Goal: Task Accomplishment & Management: Complete application form

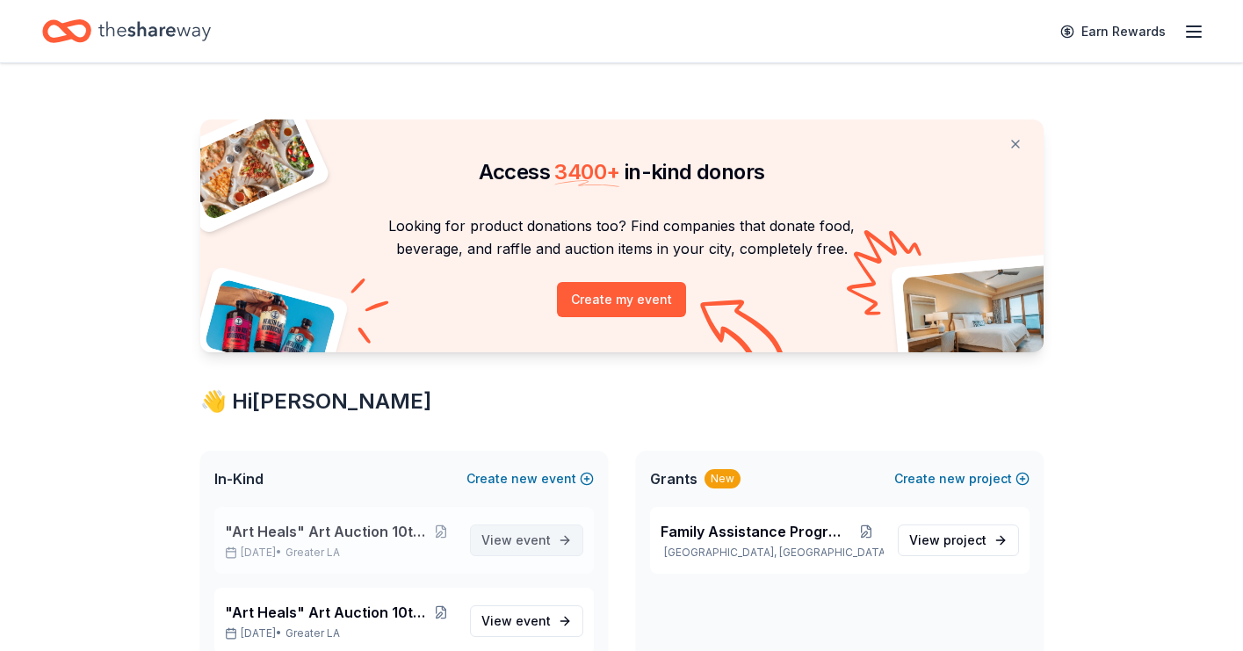
click at [521, 547] on span "View event" at bounding box center [516, 540] width 69 height 21
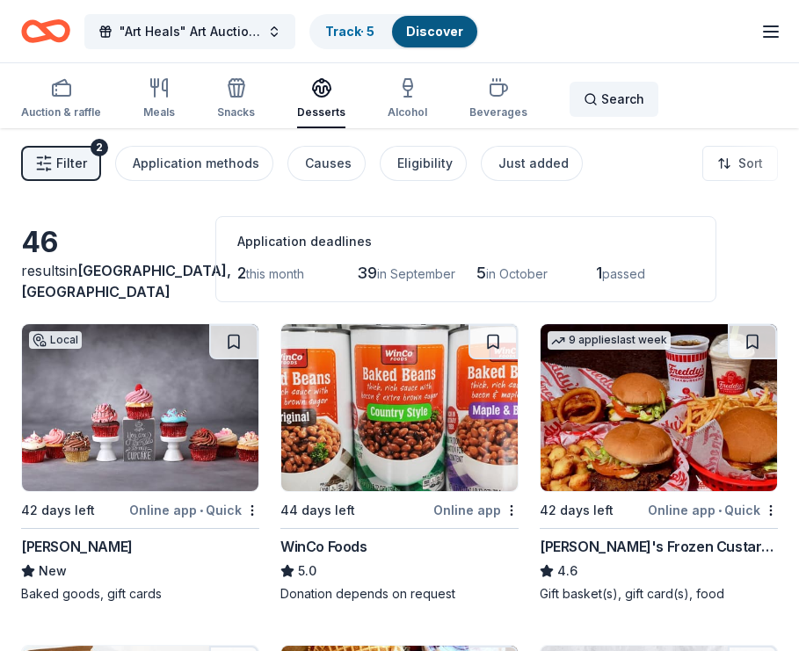
click at [623, 94] on span "Search" at bounding box center [622, 99] width 43 height 21
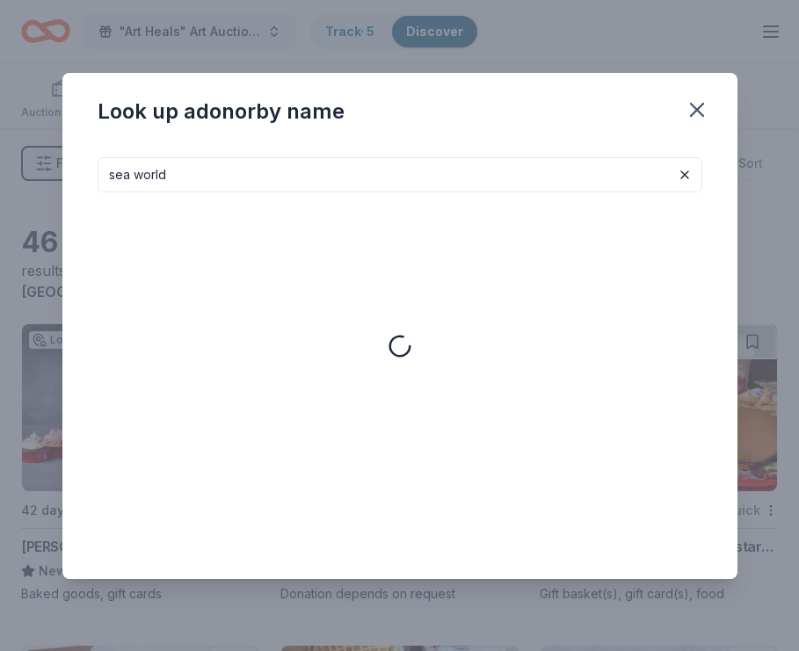
type input "sea world"
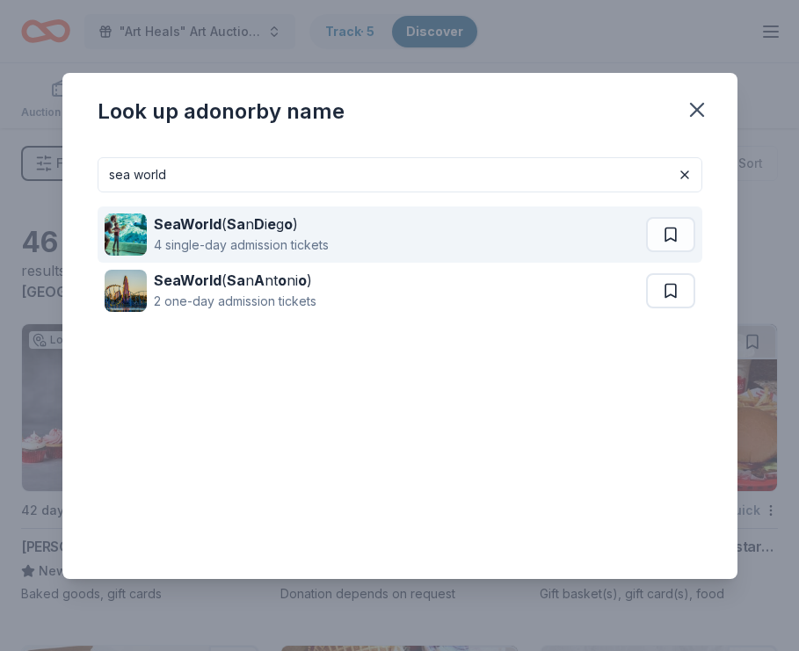
click at [277, 239] on div "4 single-day admission tickets" at bounding box center [241, 245] width 175 height 21
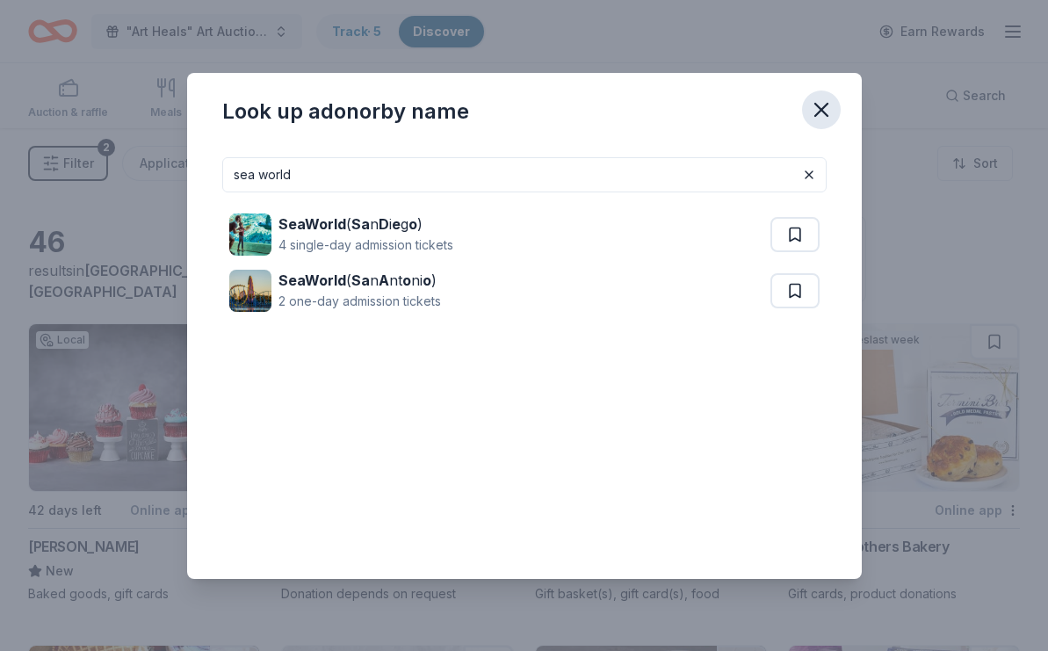
click at [826, 109] on icon "button" at bounding box center [821, 110] width 25 height 25
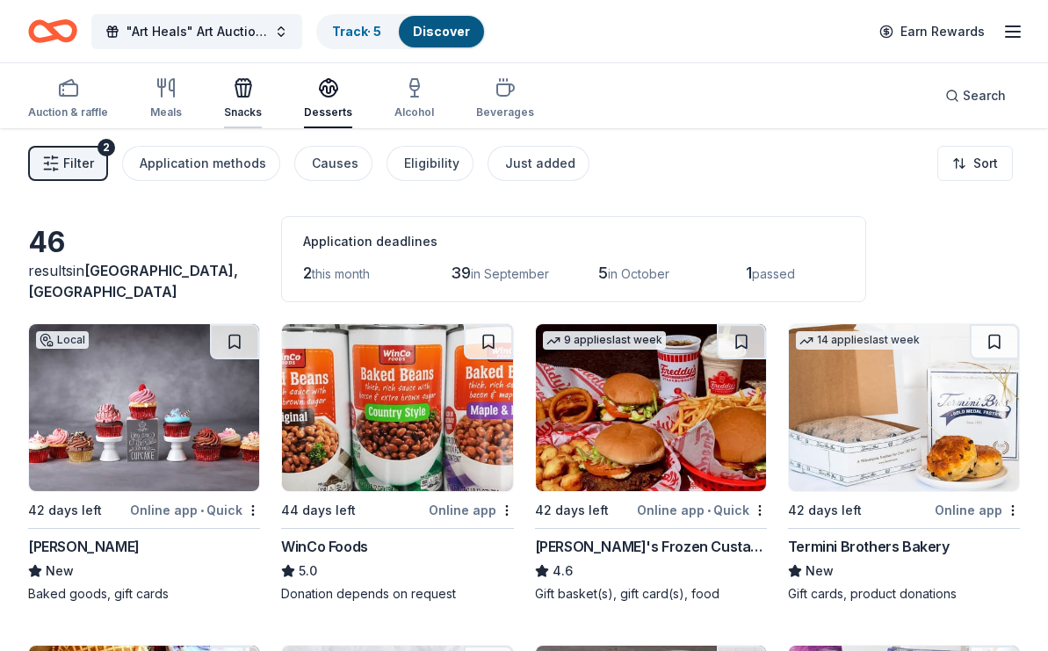
click at [230, 106] on div "Snacks" at bounding box center [243, 112] width 38 height 14
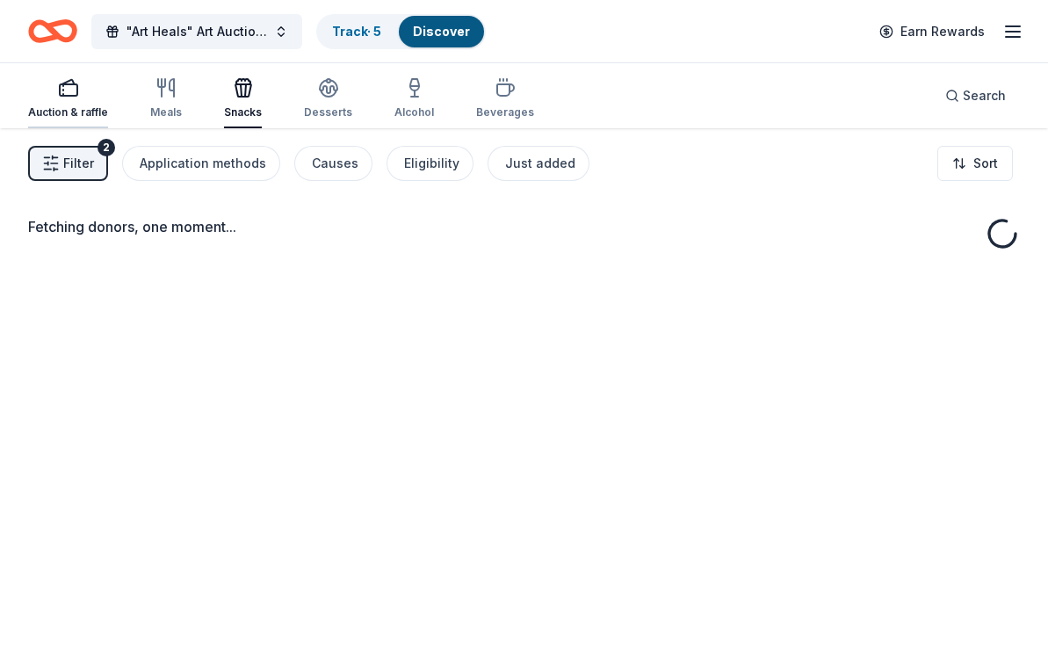
click at [58, 104] on div "Auction & raffle" at bounding box center [68, 98] width 80 height 42
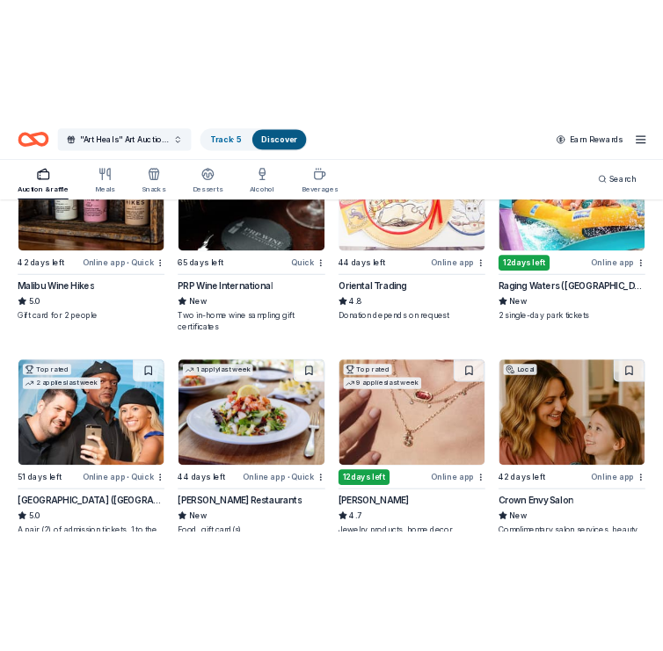
scroll to position [315, 0]
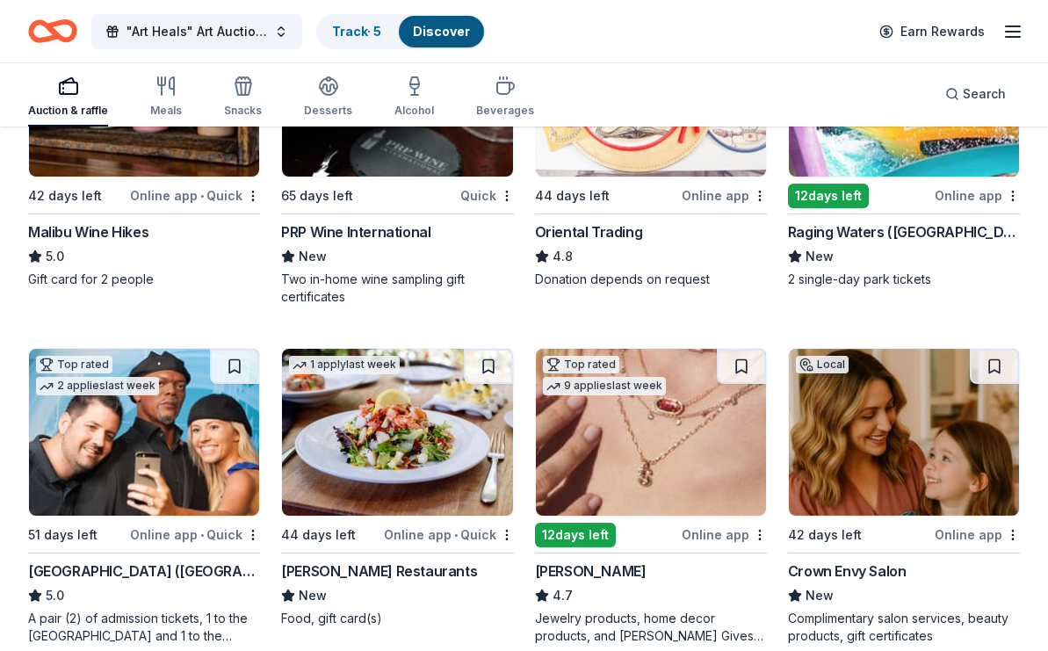
click at [841, 195] on div "12 days left" at bounding box center [828, 196] width 81 height 25
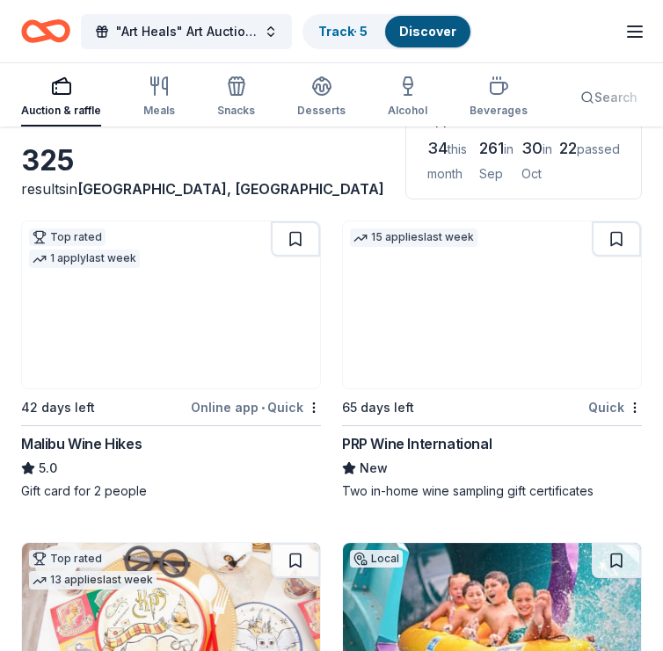
scroll to position [109, 0]
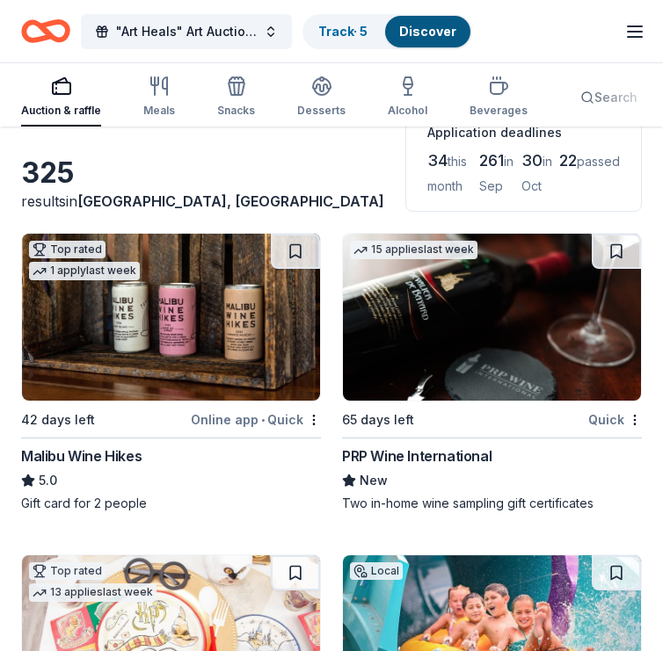
click at [71, 92] on div "button" at bounding box center [61, 86] width 80 height 21
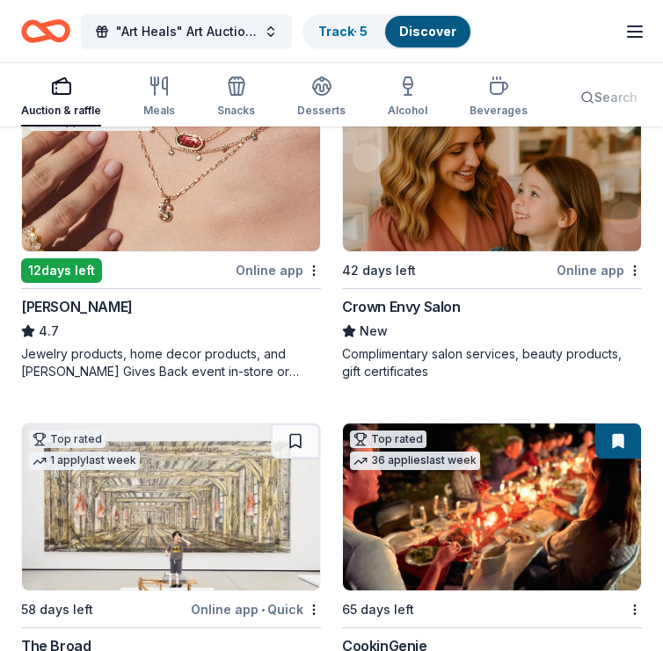
scroll to position [1243, 0]
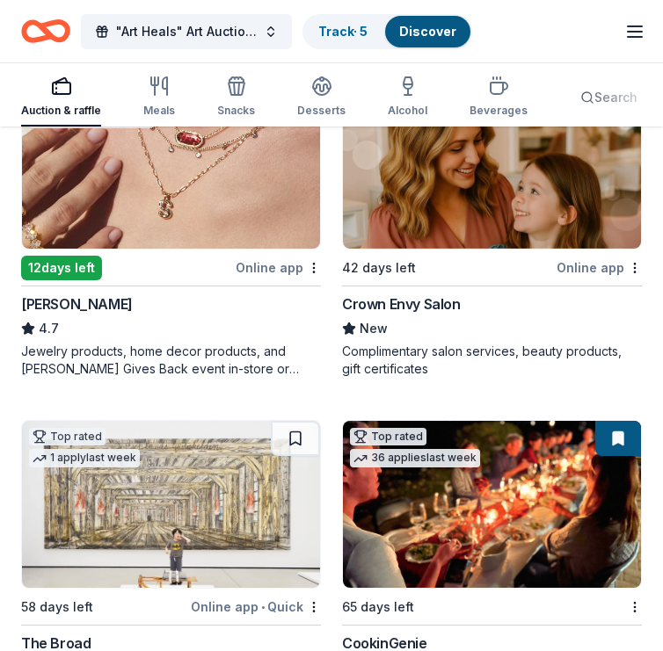
click at [261, 257] on div "Online app" at bounding box center [277, 268] width 85 height 22
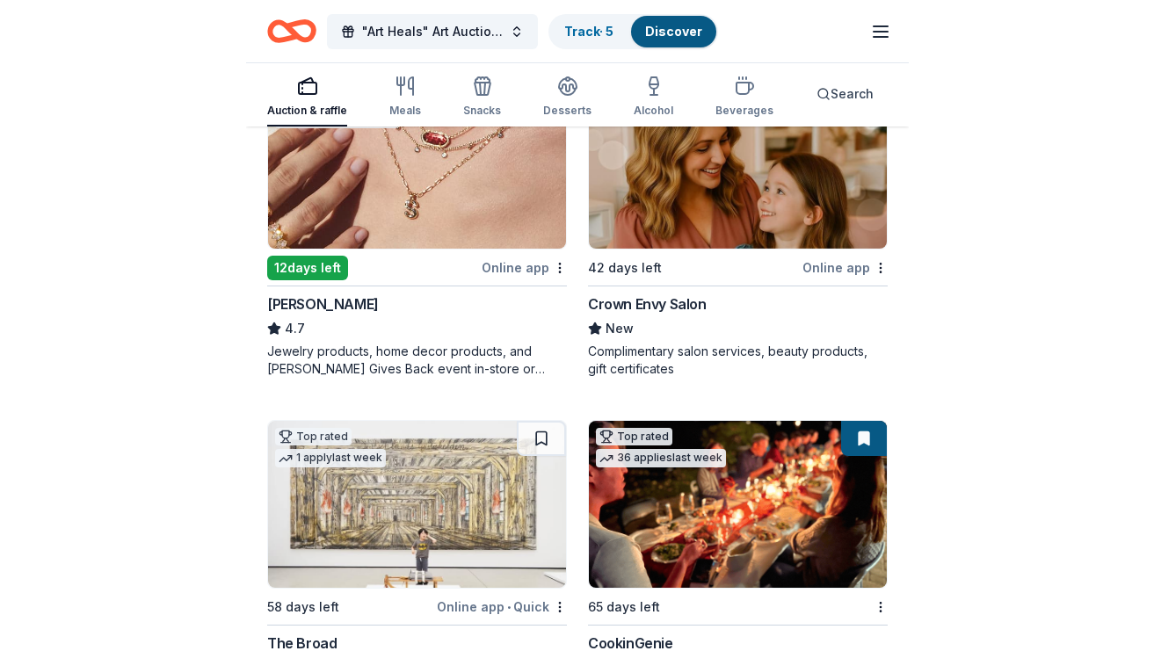
scroll to position [1127, 0]
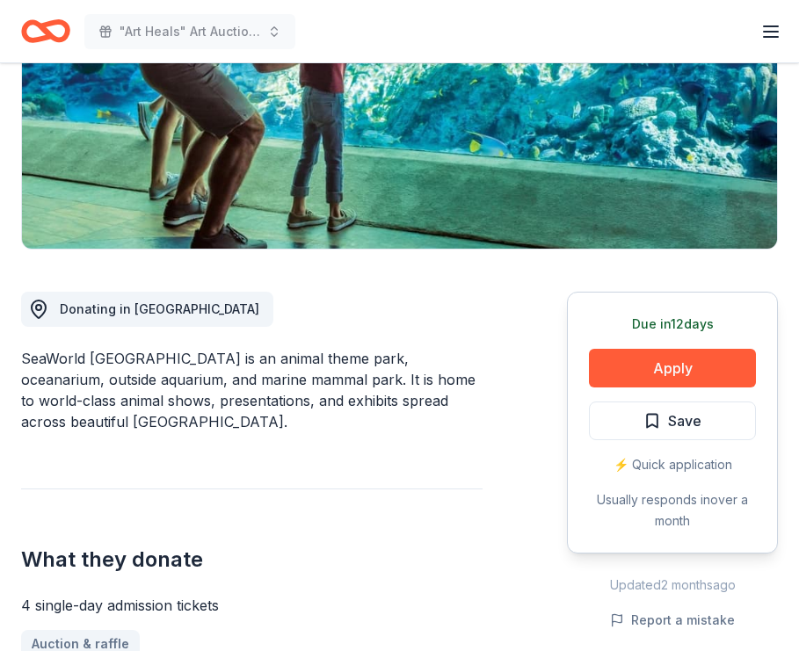
scroll to position [295, 0]
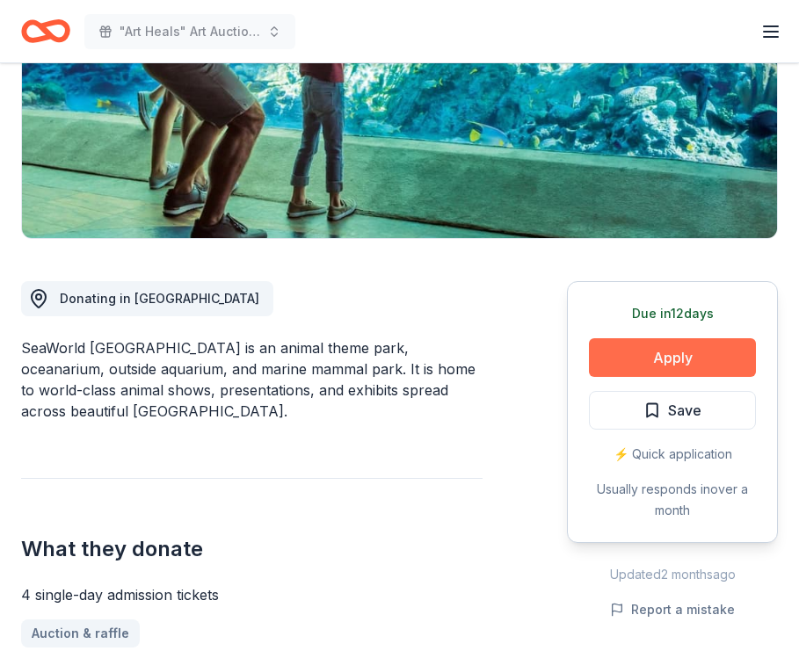
click at [669, 368] on button "Apply" at bounding box center [672, 357] width 167 height 39
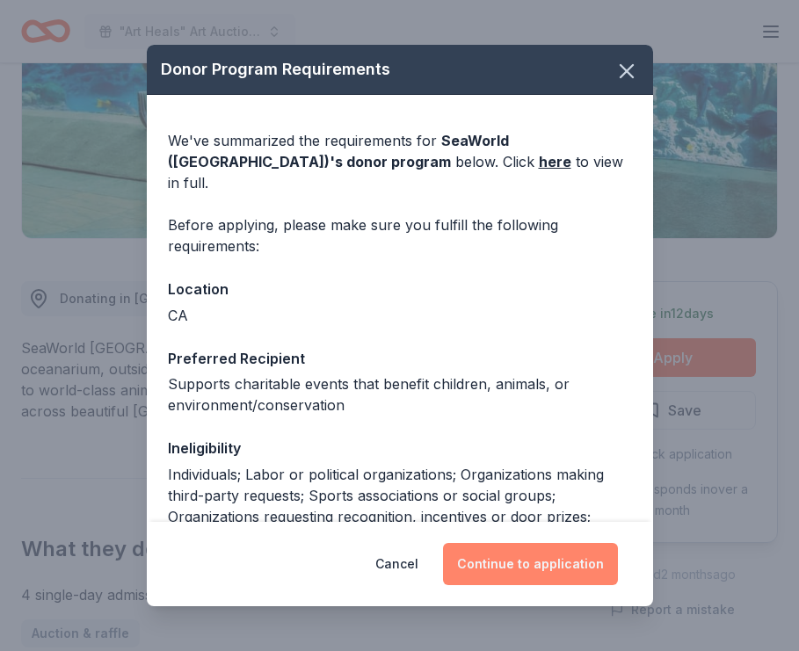
click at [507, 571] on button "Continue to application" at bounding box center [530, 564] width 175 height 42
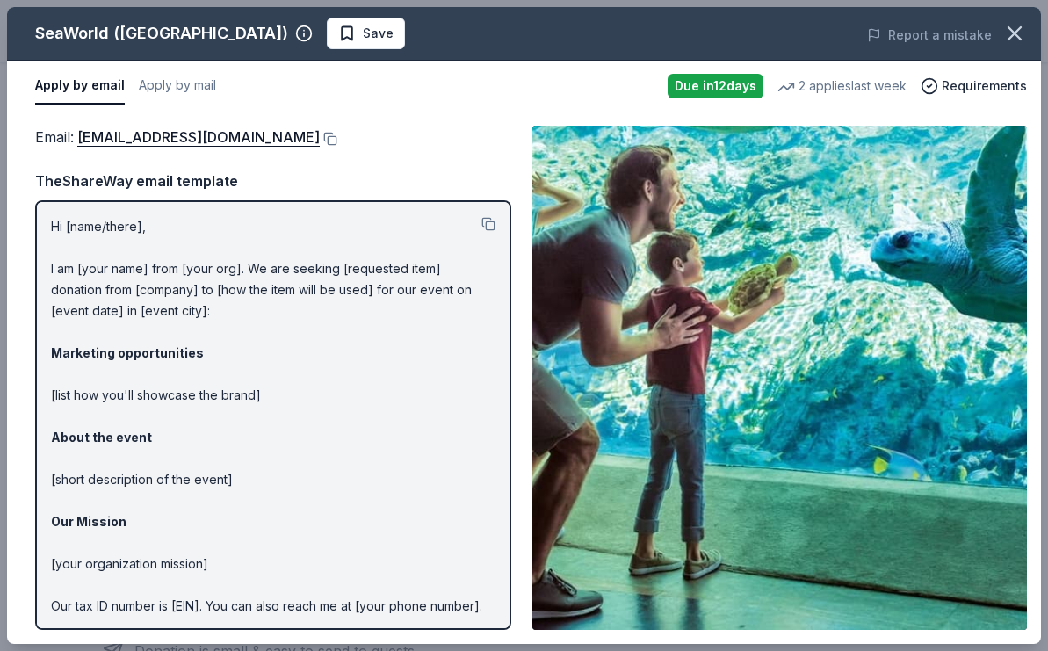
scroll to position [0, 0]
click at [139, 255] on p "Hi [name/there], I am [your name] from [your org]. We are seeking [requested it…" at bounding box center [273, 448] width 445 height 464
click at [491, 227] on button at bounding box center [489, 224] width 14 height 14
click at [337, 139] on button at bounding box center [329, 139] width 18 height 14
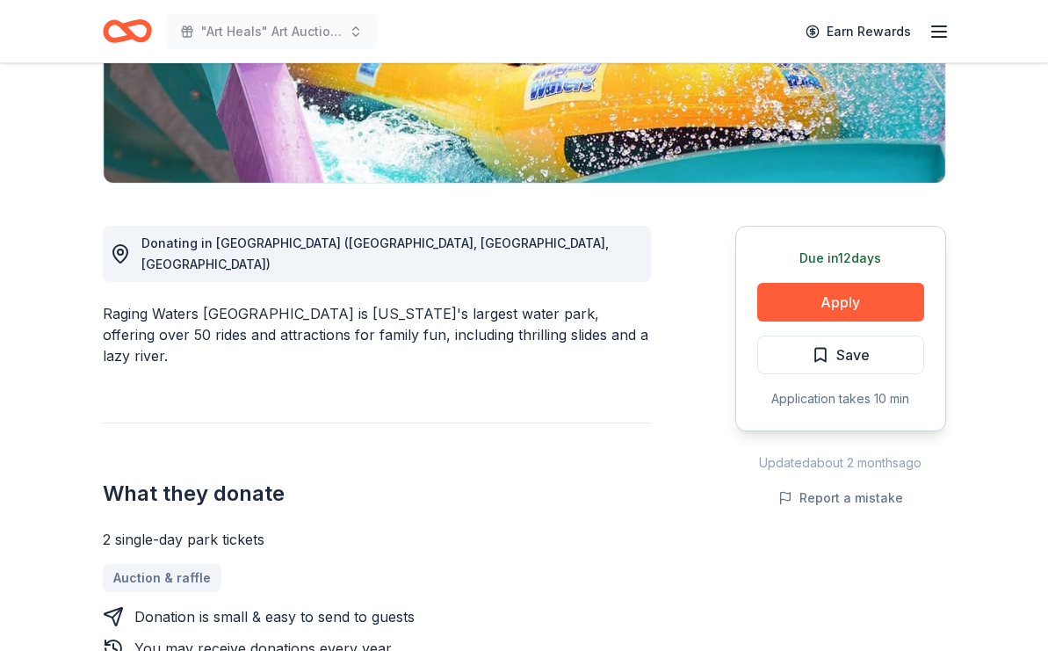
scroll to position [376, 0]
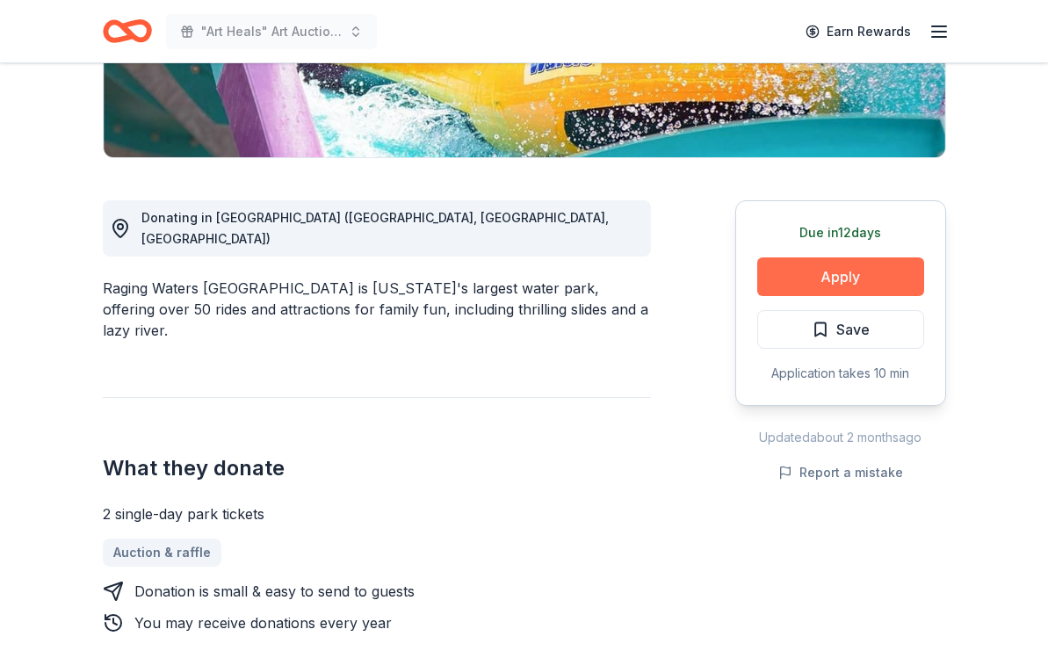
click at [796, 268] on button "Apply" at bounding box center [840, 276] width 167 height 39
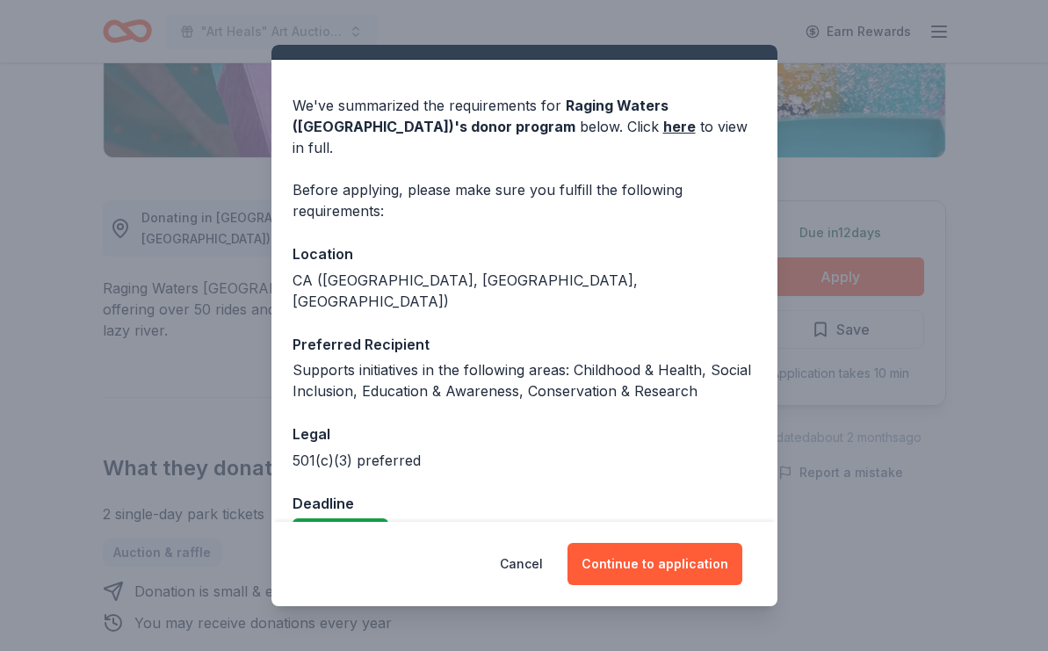
scroll to position [34, 0]
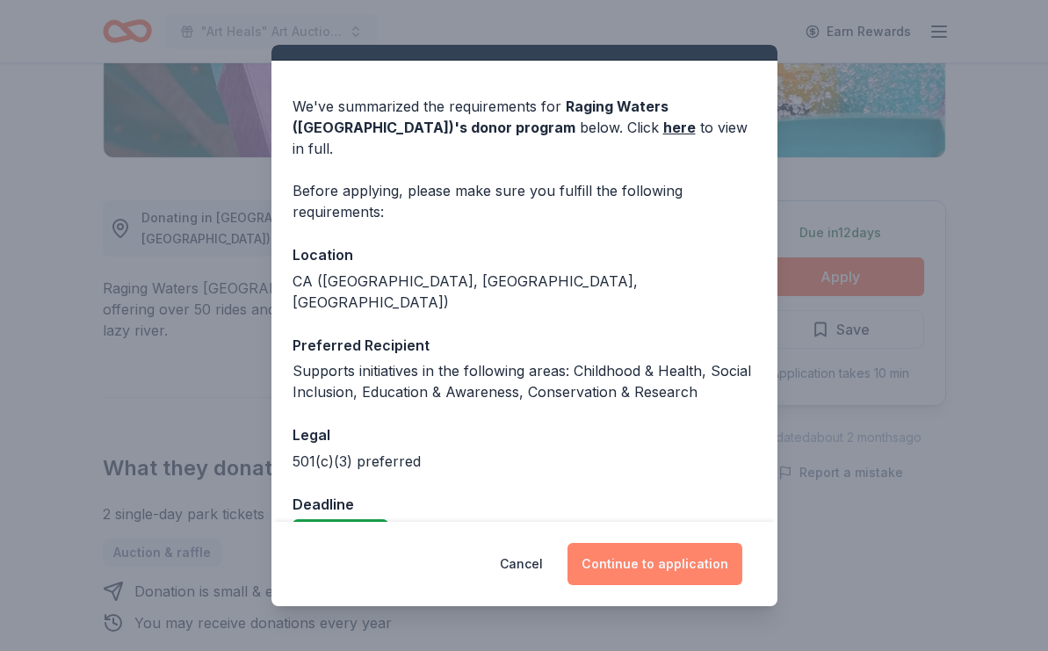
click at [649, 563] on button "Continue to application" at bounding box center [655, 564] width 175 height 42
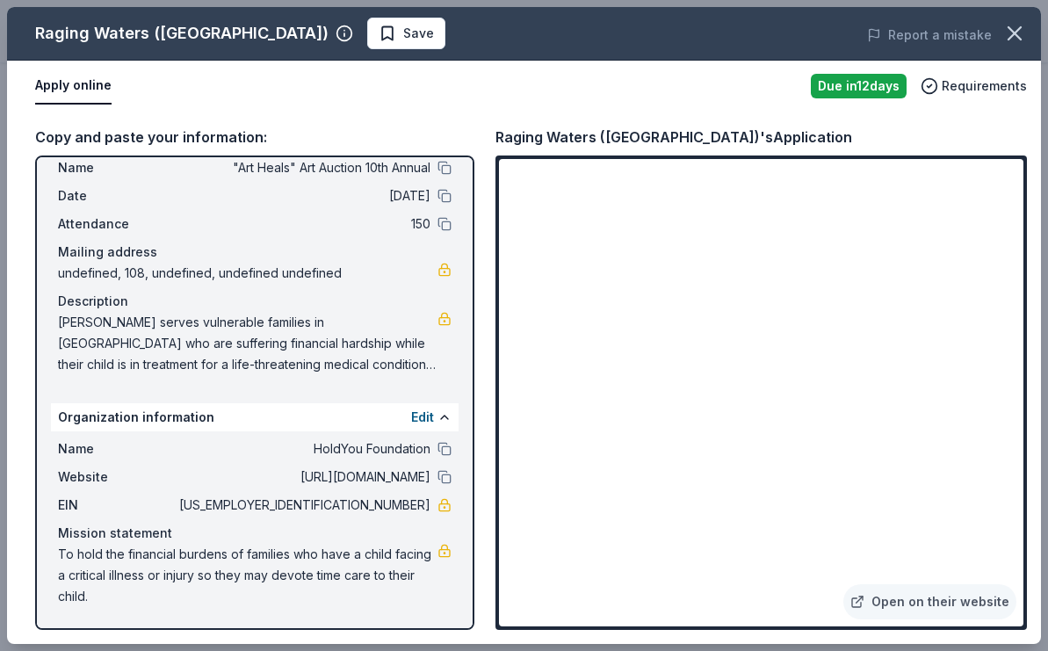
scroll to position [49, 0]
drag, startPoint x: 117, startPoint y: 598, endPoint x: 63, endPoint y: 572, distance: 59.3
click at [57, 564] on div "Name HoldYou Foundation Website http://www.holdyou.org EIN 47-4221115 Mission s…" at bounding box center [255, 522] width 408 height 183
drag, startPoint x: 98, startPoint y: 599, endPoint x: 50, endPoint y: 559, distance: 62.3
click at [50, 559] on div "Event information Edit Name "Art Heals" Art Auction 10th Annual Date 10/25/25 A…" at bounding box center [254, 393] width 439 height 474
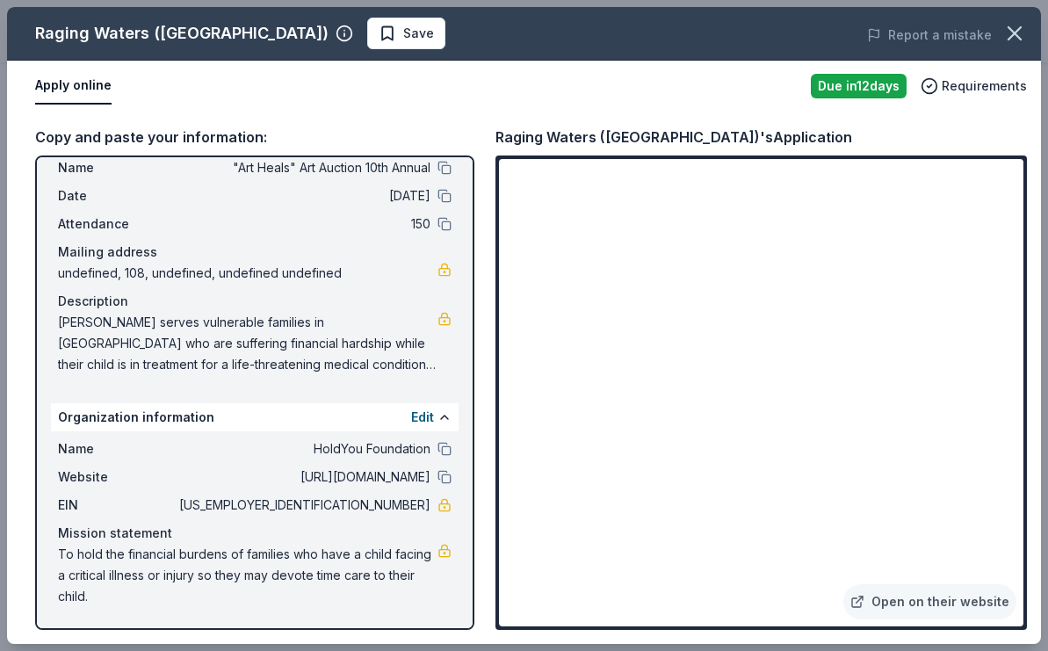
drag, startPoint x: 57, startPoint y: 554, endPoint x: 177, endPoint y: 575, distance: 122.1
click at [177, 575] on div "Name HoldYou Foundation Website http://www.holdyou.org EIN 47-4221115 Mission s…" at bounding box center [255, 522] width 408 height 183
drag, startPoint x: 98, startPoint y: 600, endPoint x: 64, endPoint y: 565, distance: 48.5
click at [64, 565] on span "To hold the financial burdens of families who have a child facing a critical il…" at bounding box center [248, 575] width 380 height 63
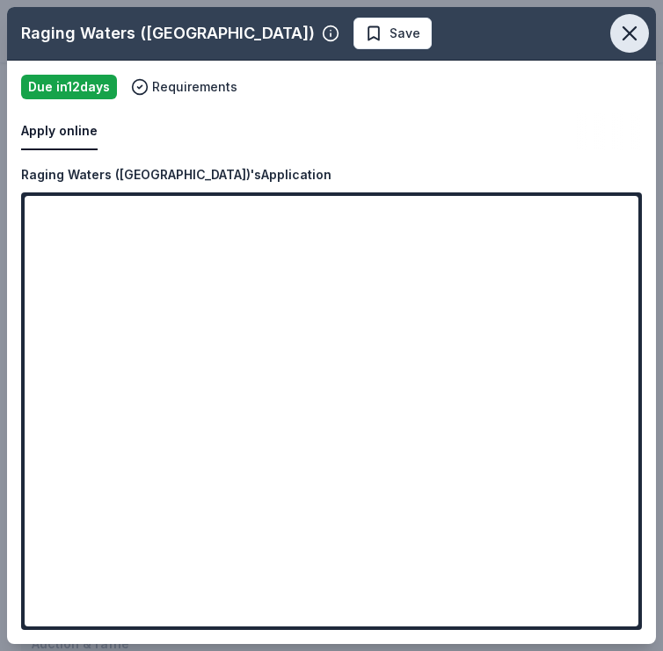
click at [632, 36] on icon "button" at bounding box center [629, 33] width 12 height 12
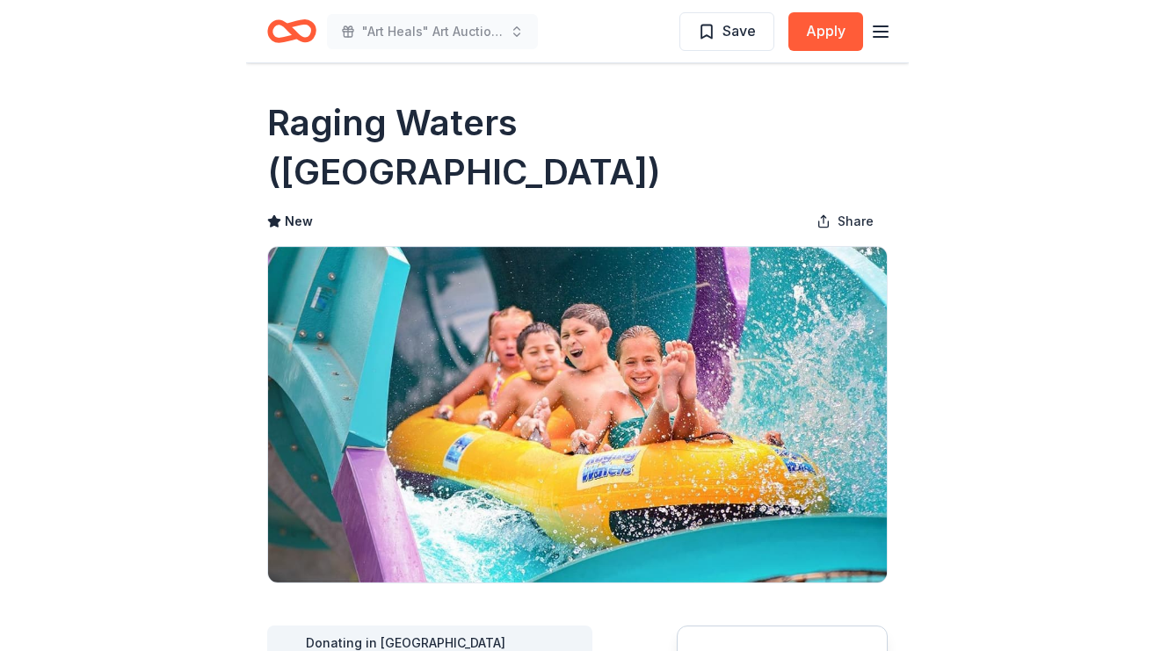
scroll to position [0, 0]
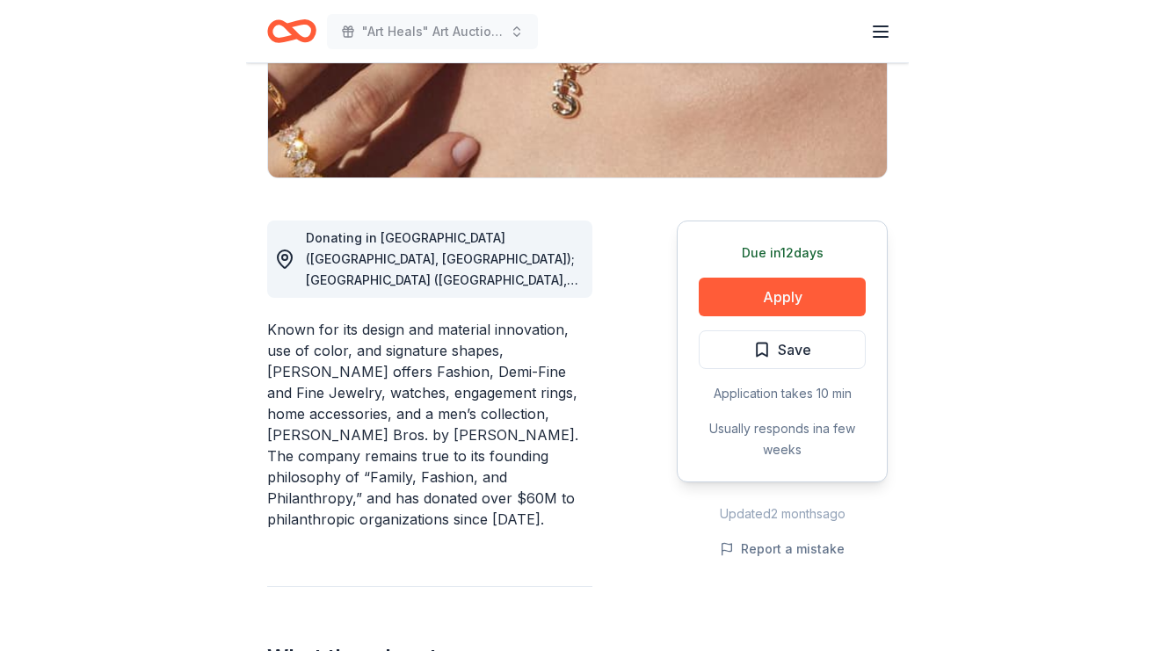
scroll to position [436, 0]
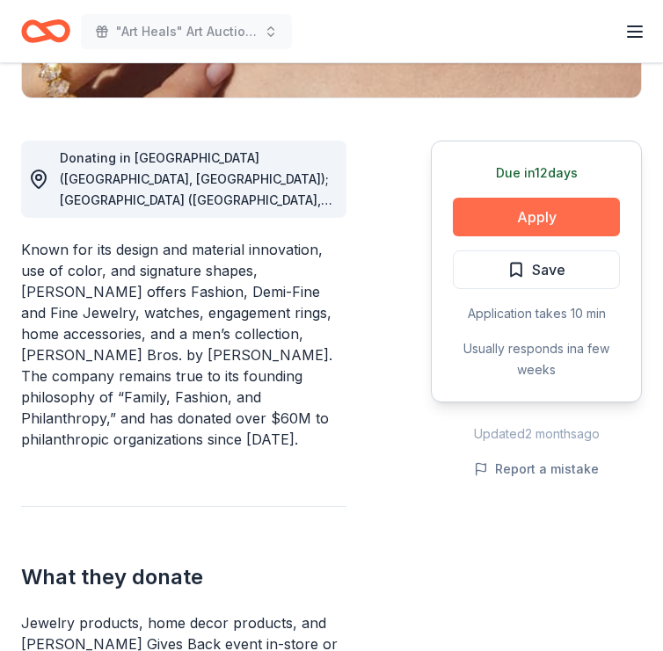
click at [530, 223] on button "Apply" at bounding box center [536, 217] width 167 height 39
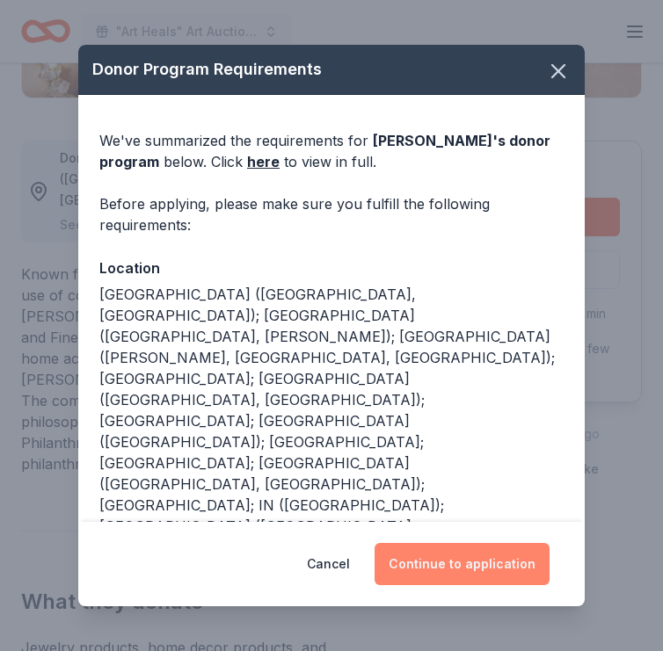
click at [482, 563] on button "Continue to application" at bounding box center [461, 564] width 175 height 42
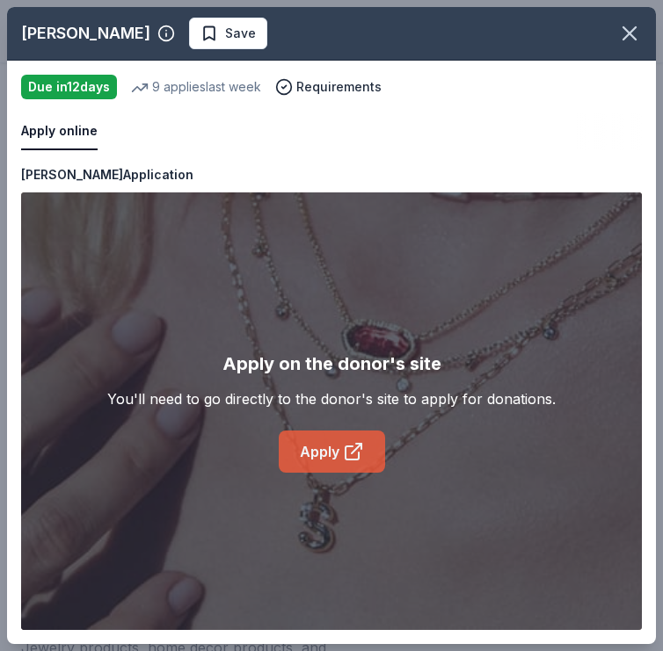
click at [332, 448] on link "Apply" at bounding box center [332, 452] width 106 height 42
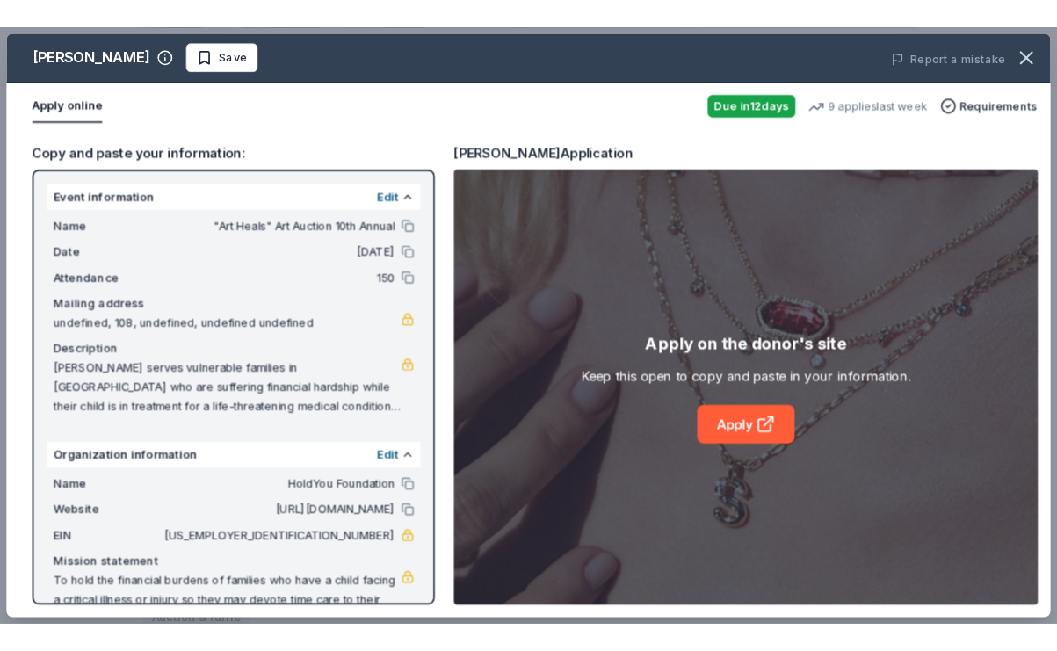
scroll to position [22, 0]
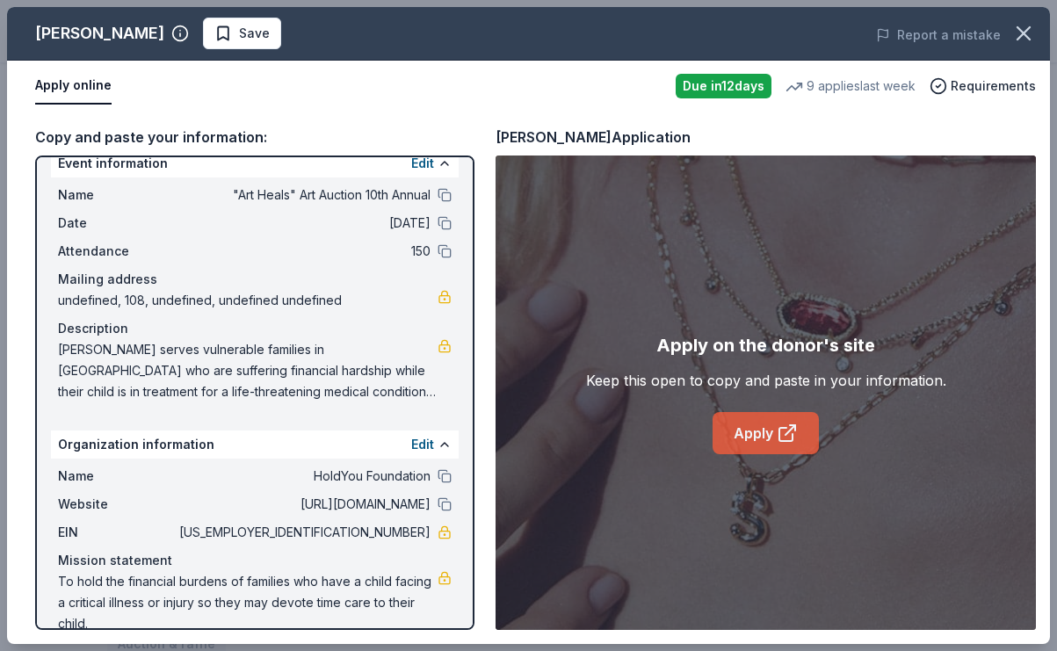
click at [662, 435] on link "Apply" at bounding box center [766, 433] width 106 height 42
click at [662, 35] on icon "button" at bounding box center [1024, 33] width 12 height 12
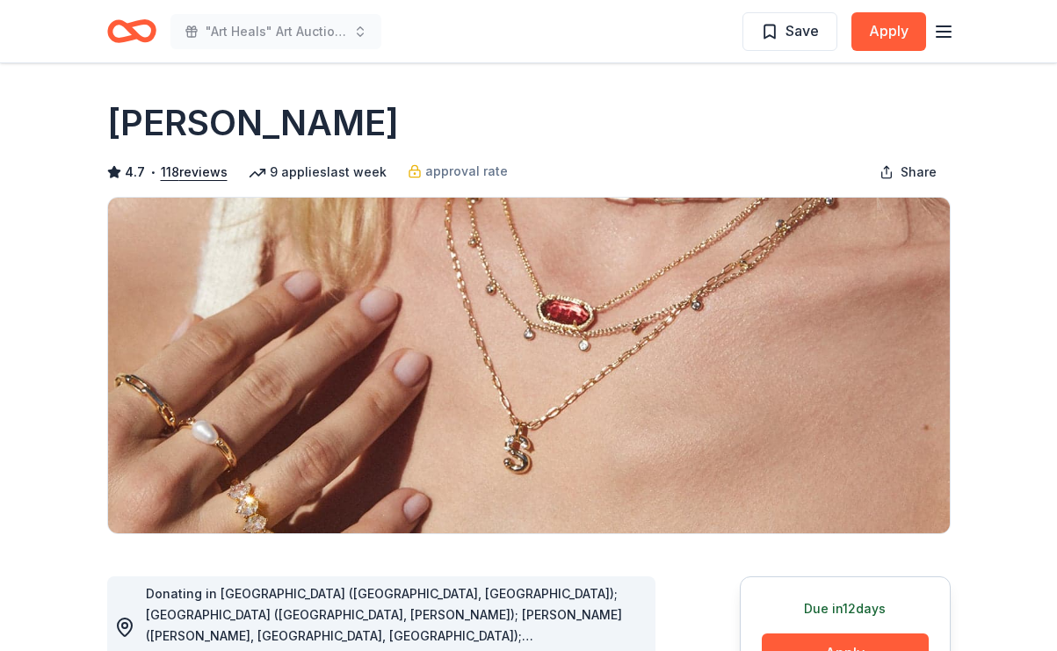
scroll to position [0, 0]
click at [662, 33] on icon "button" at bounding box center [943, 31] width 21 height 21
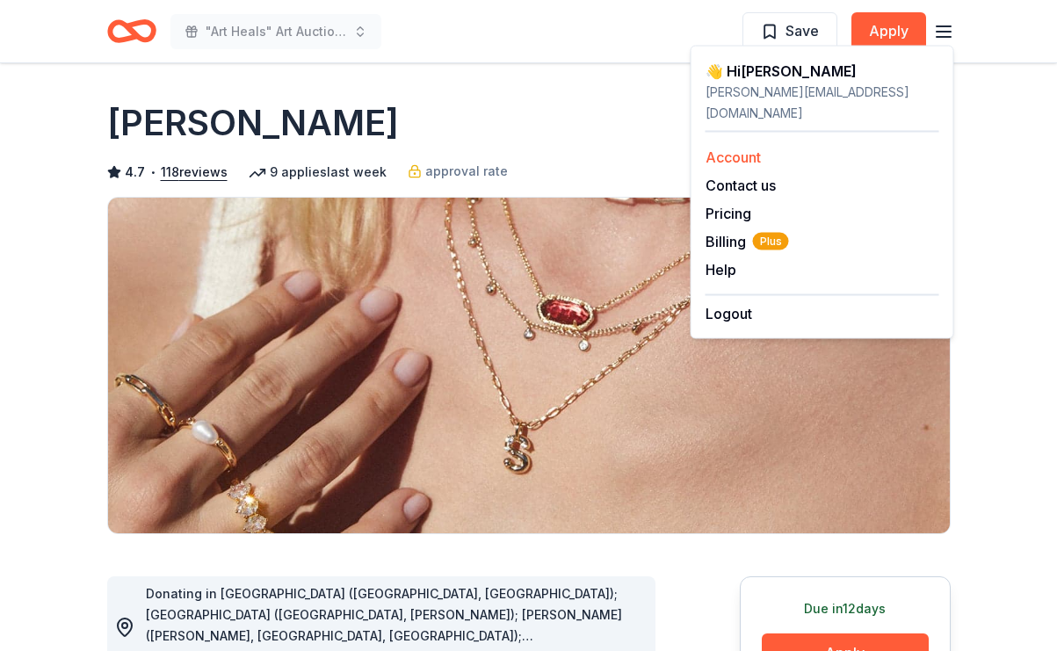
click at [662, 148] on link "Account" at bounding box center [733, 157] width 55 height 18
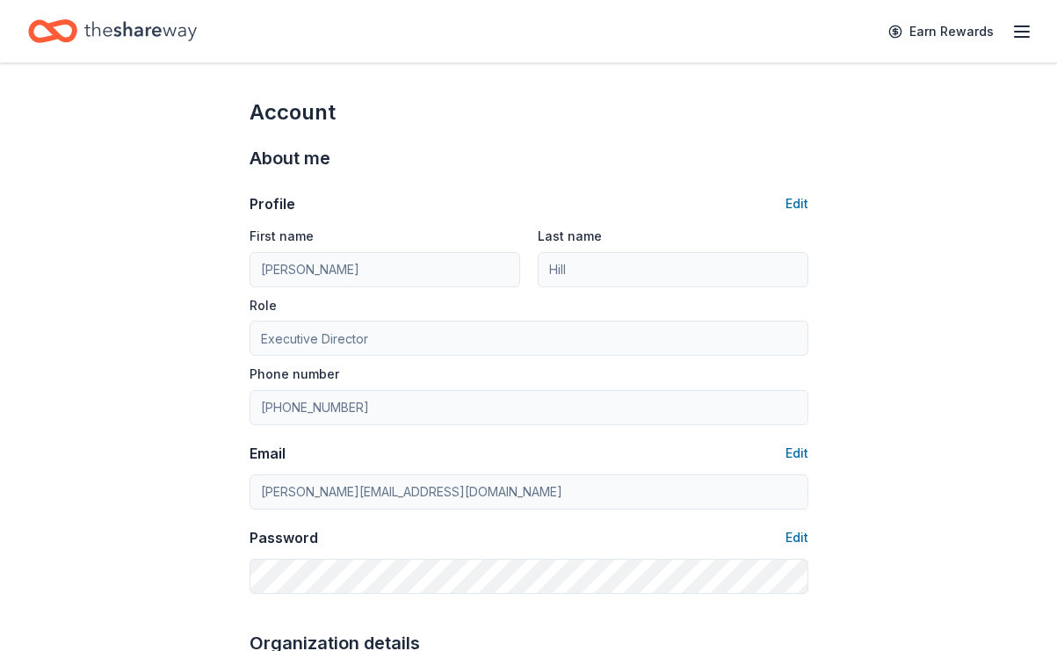
click at [662, 33] on icon "button" at bounding box center [1021, 31] width 21 height 21
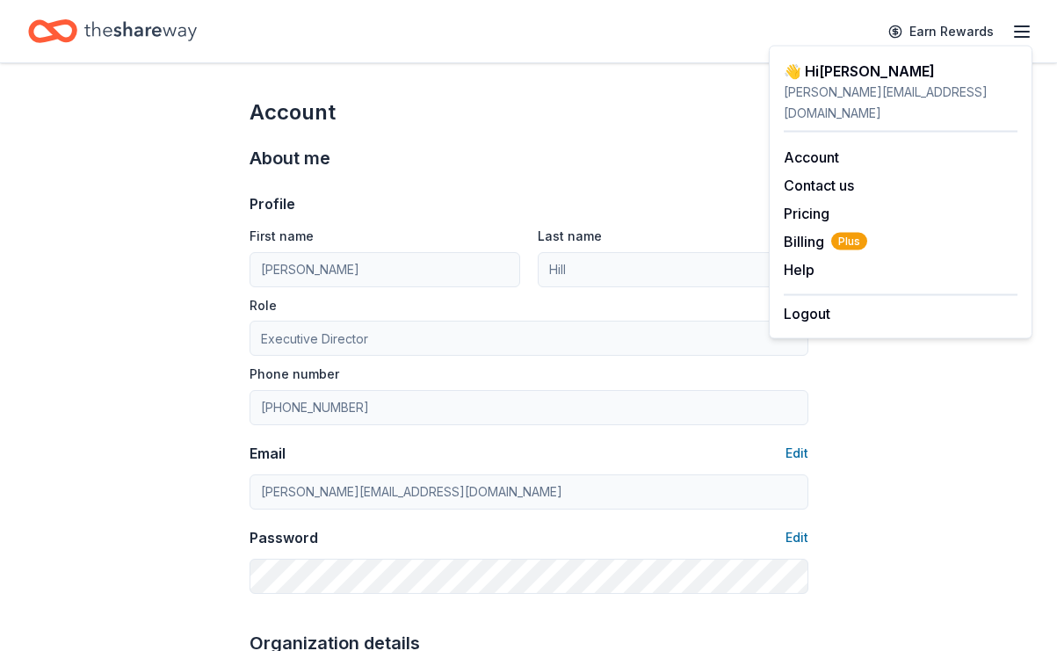
click at [640, 144] on div "About me" at bounding box center [529, 158] width 559 height 28
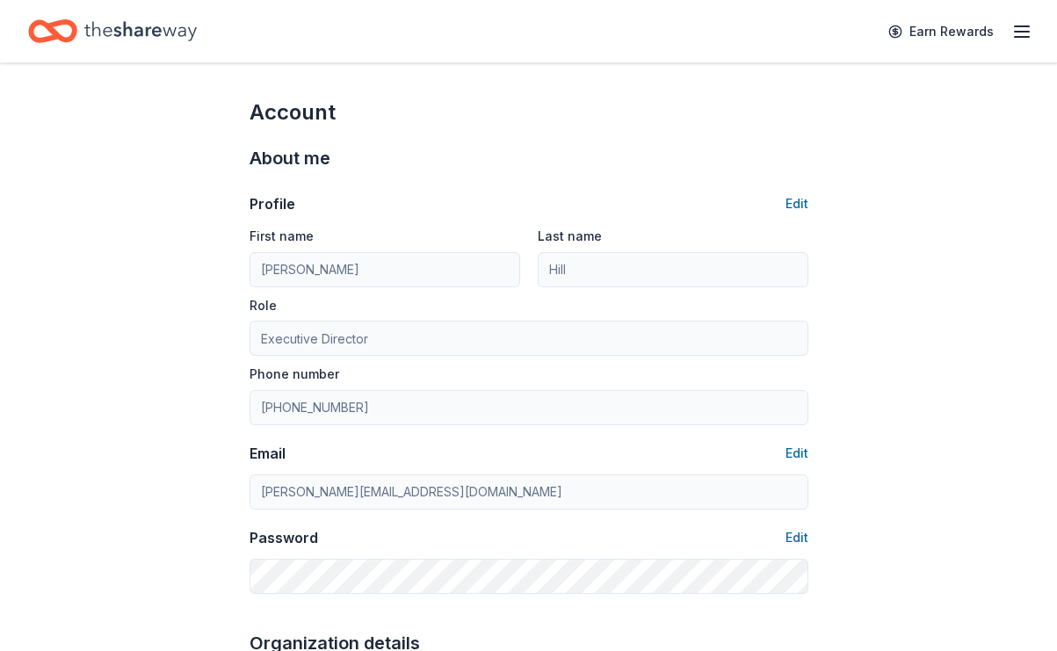
click at [150, 25] on icon "Home" at bounding box center [140, 31] width 112 height 36
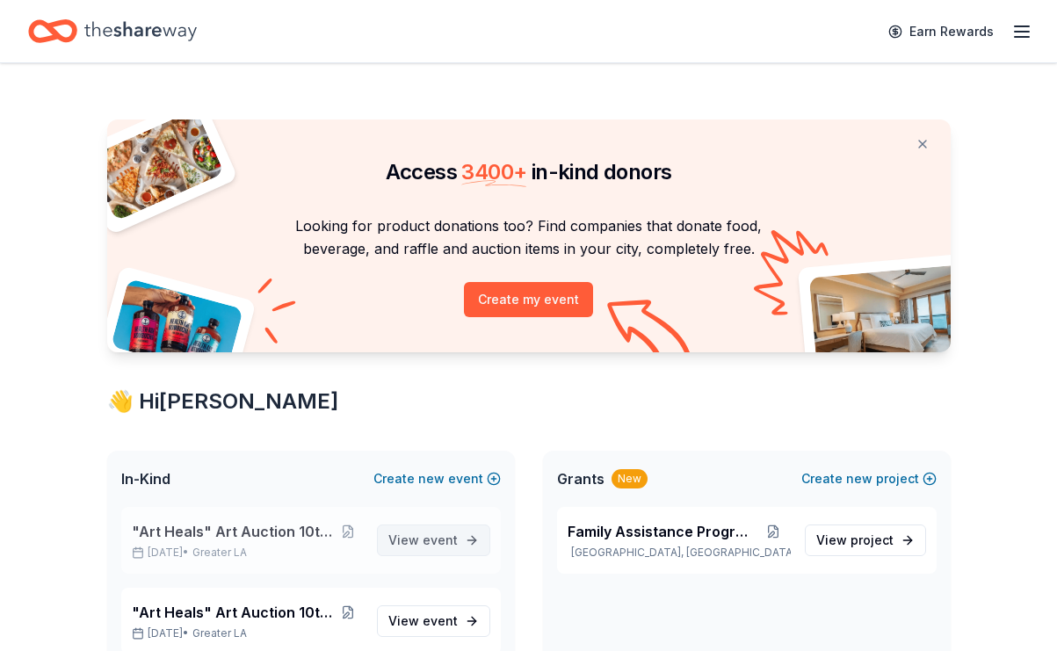
click at [438, 540] on span "event" at bounding box center [440, 539] width 35 height 15
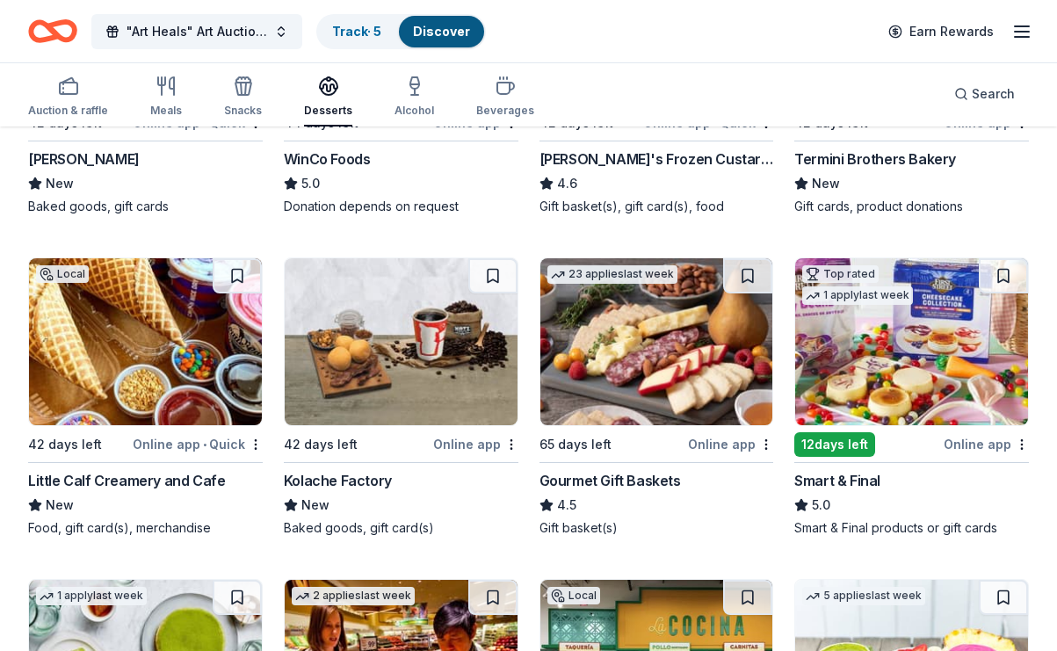
scroll to position [471, 0]
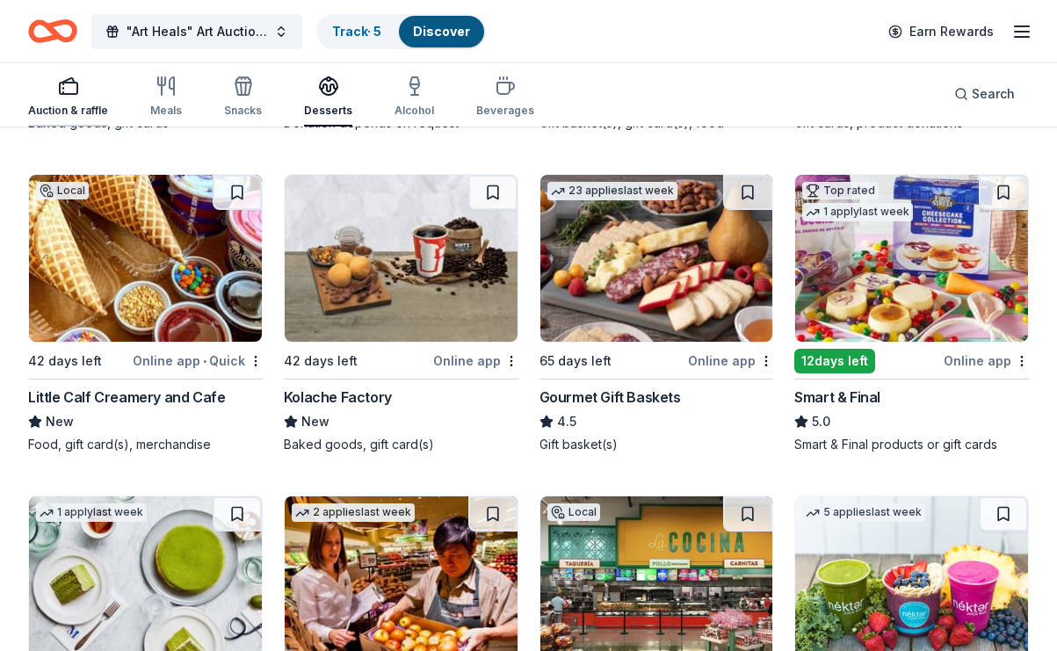
click at [76, 90] on rect "button" at bounding box center [69, 88] width 18 height 11
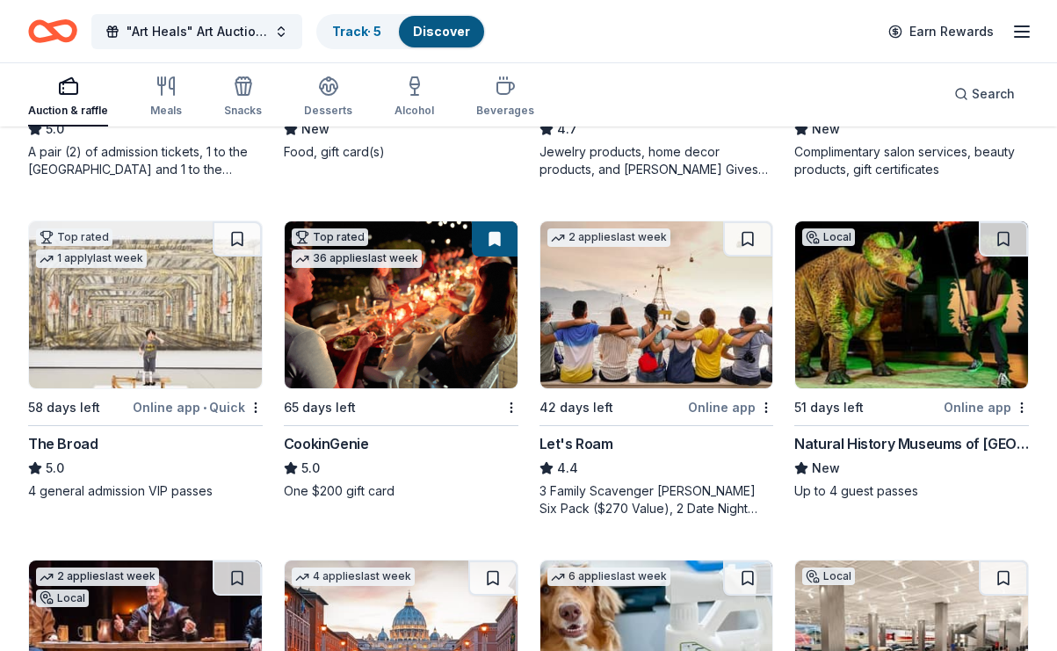
scroll to position [793, 0]
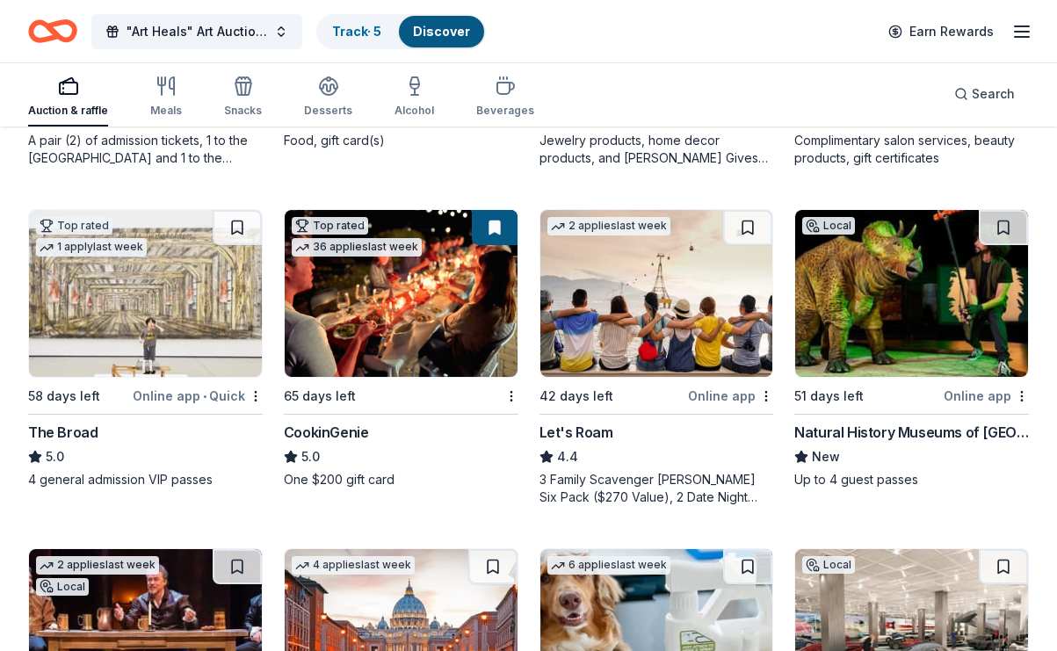
click at [662, 308] on img at bounding box center [911, 293] width 233 height 167
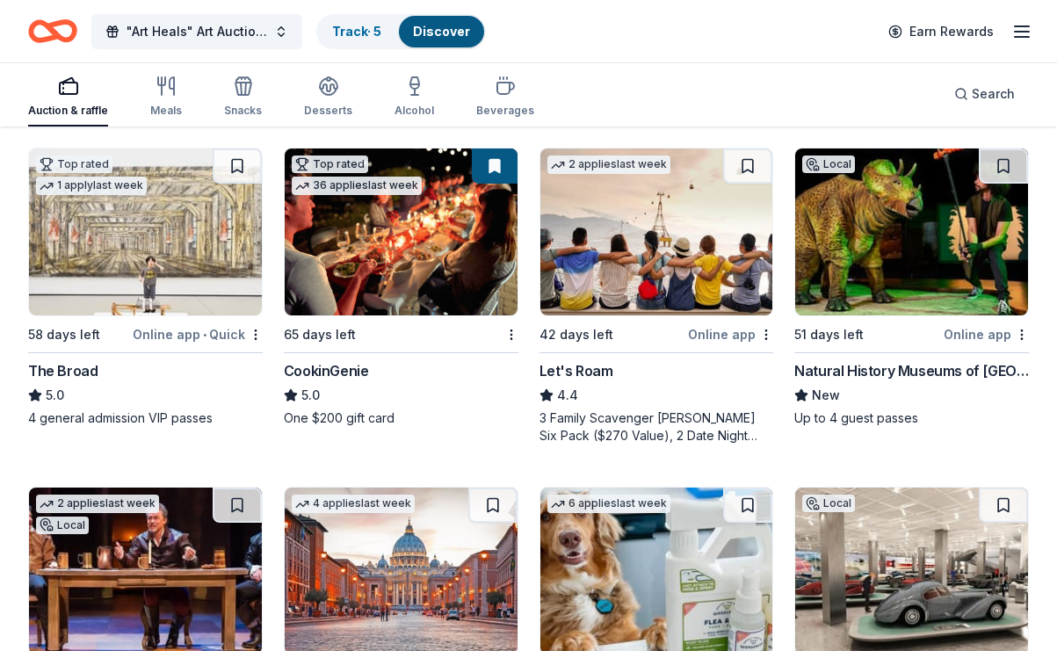
scroll to position [787, 0]
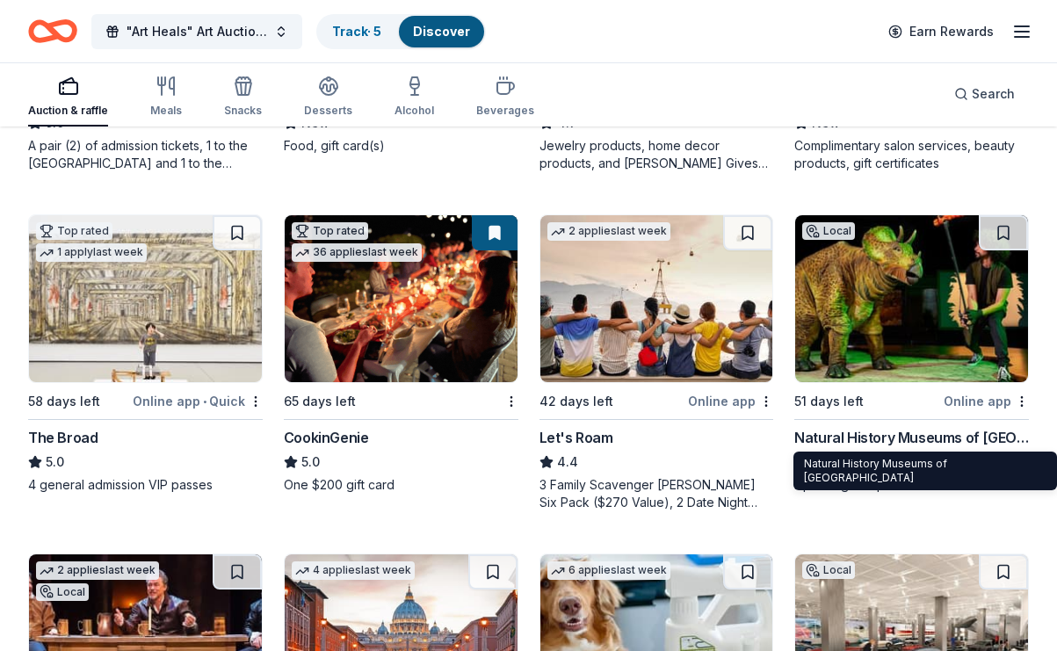
click at [662, 439] on div "Natural History Museums of Los Angeles County" at bounding box center [911, 437] width 235 height 21
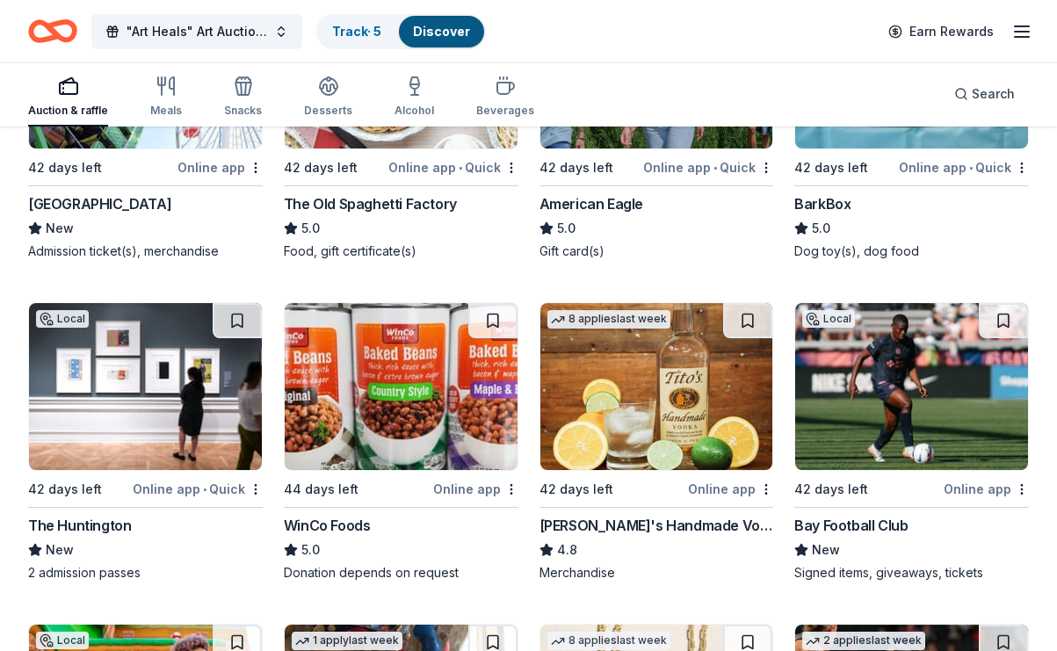
scroll to position [2901, 0]
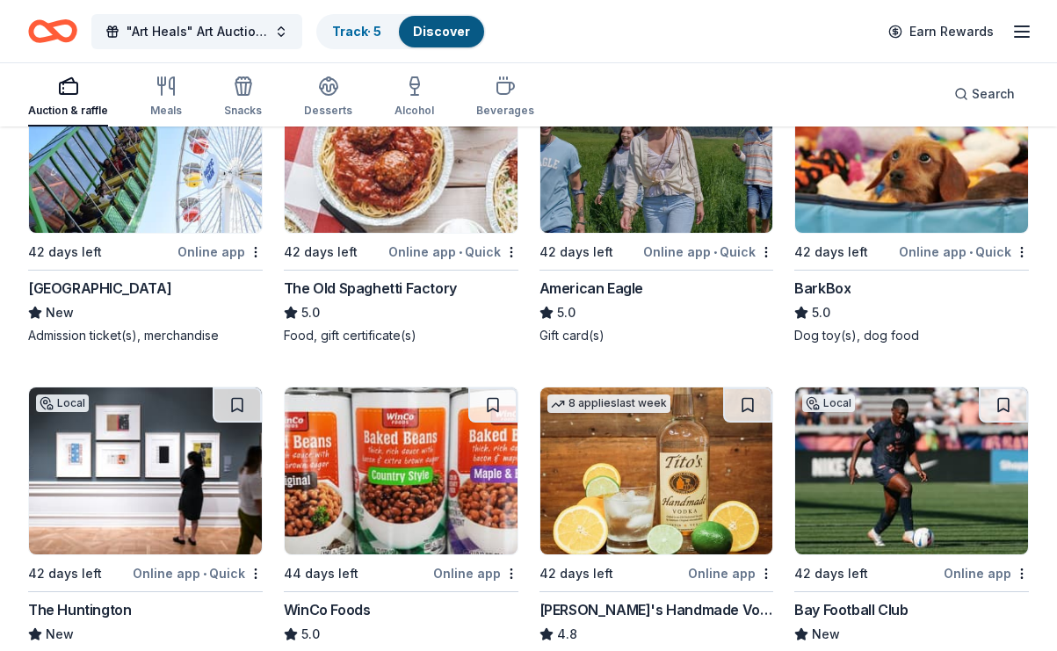
click at [662, 289] on div "BarkBox" at bounding box center [822, 288] width 56 height 21
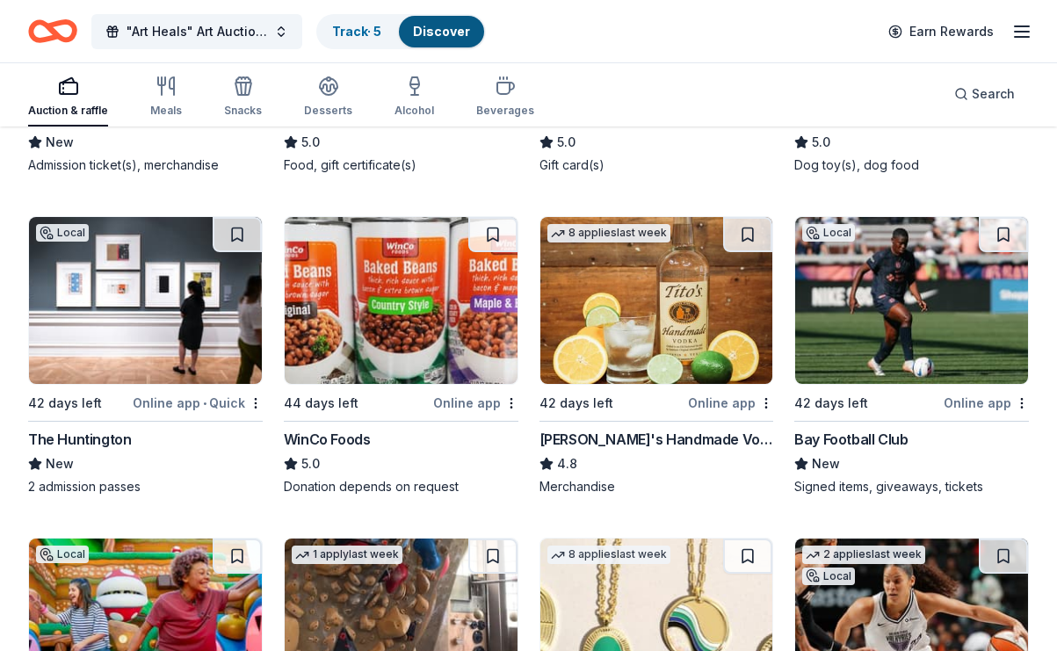
scroll to position [3166, 0]
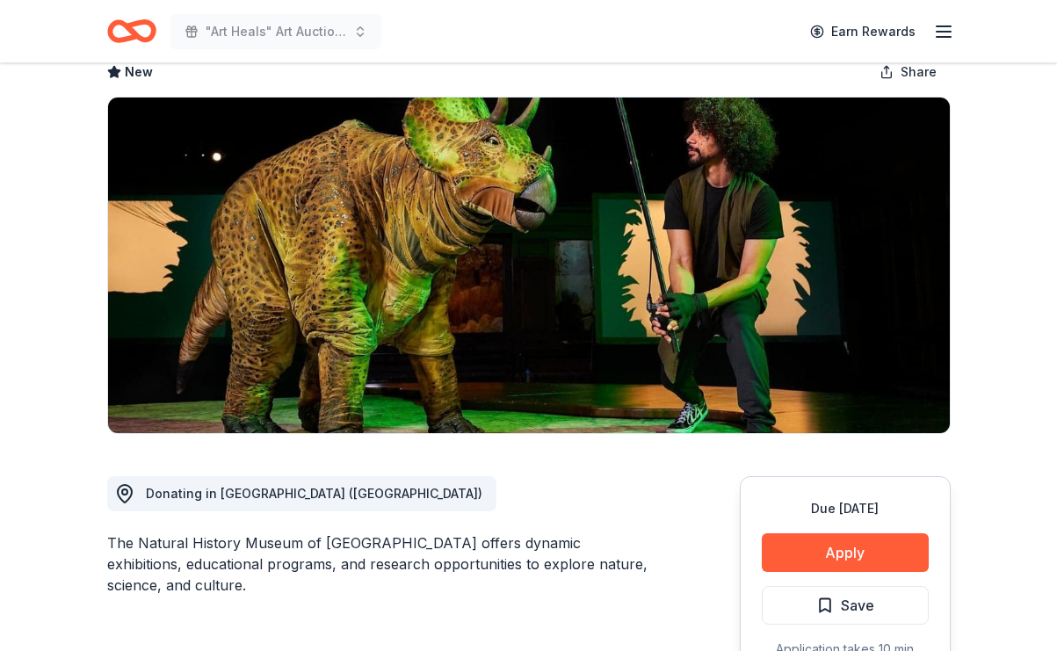
scroll to position [167, 0]
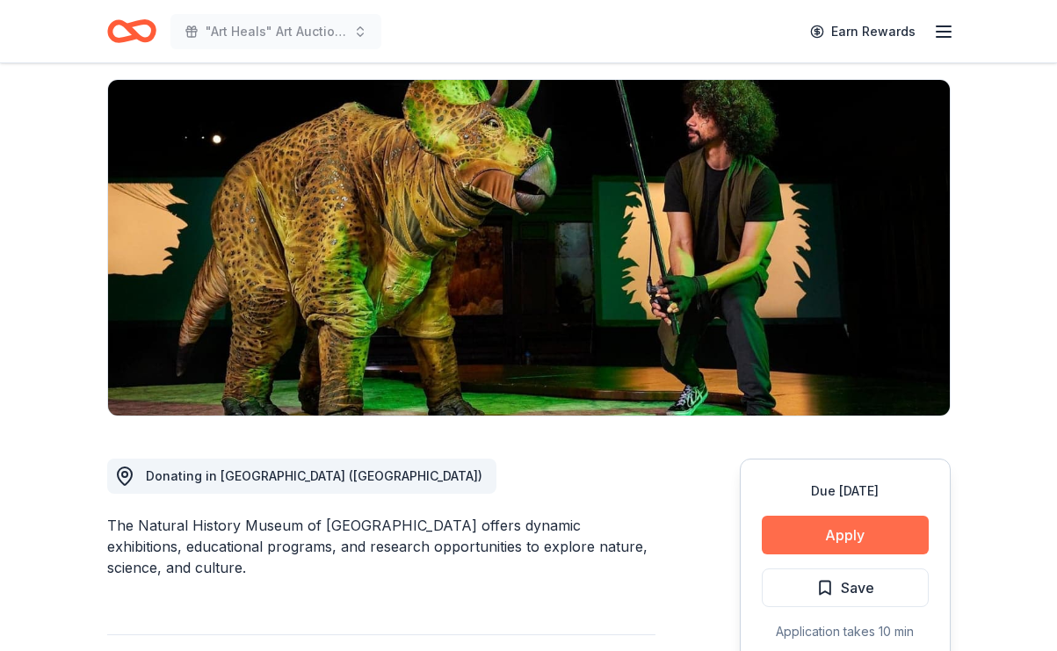
click at [827, 516] on button "Apply" at bounding box center [845, 535] width 167 height 39
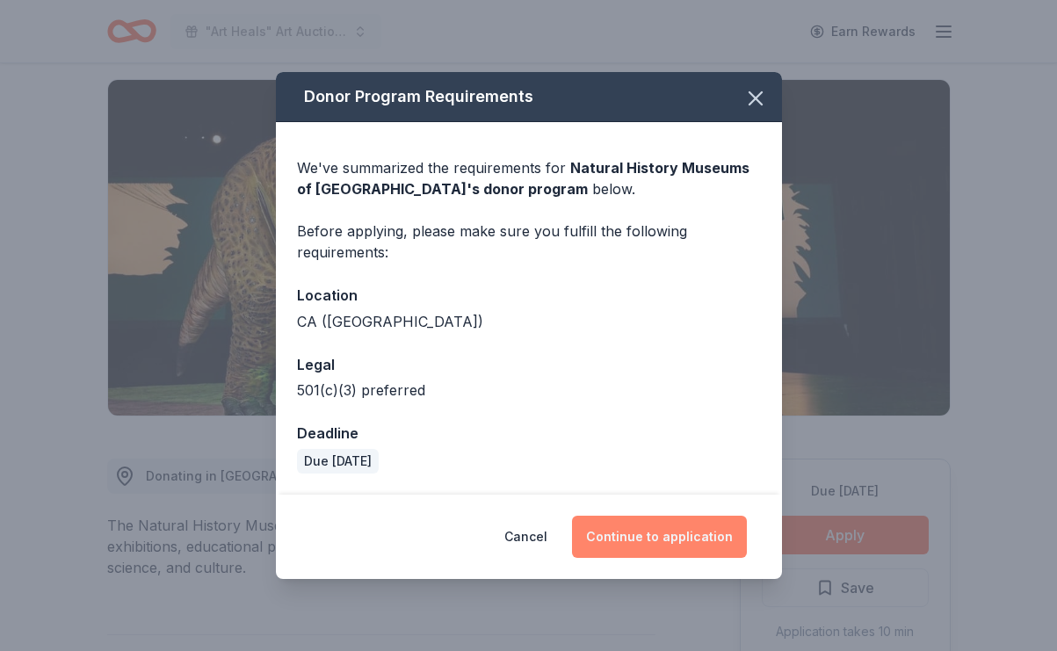
click at [677, 536] on button "Continue to application" at bounding box center [659, 537] width 175 height 42
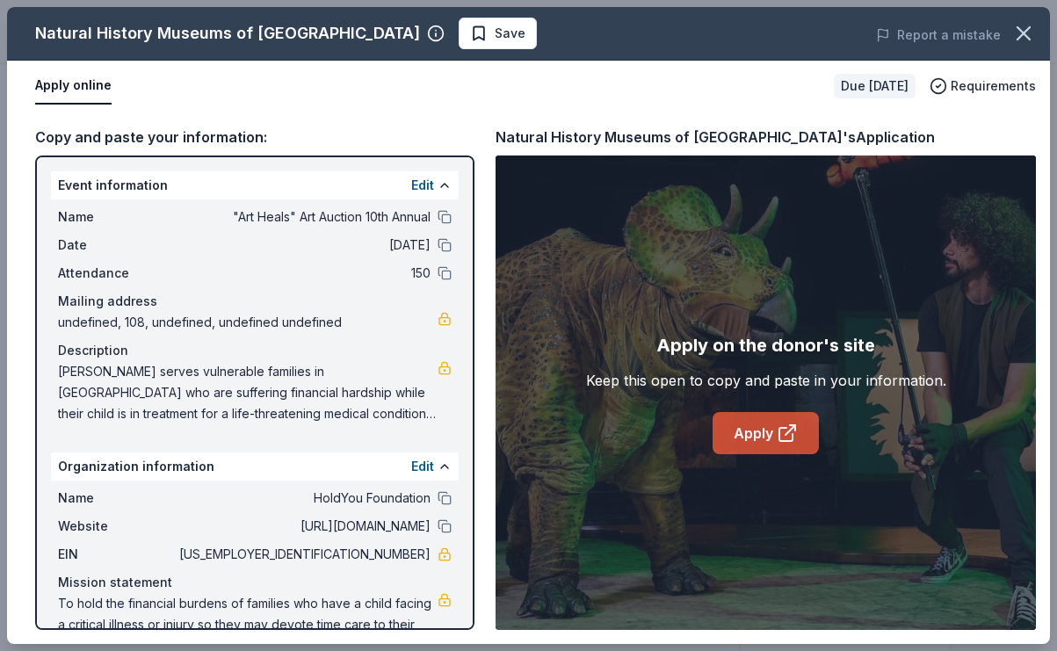
click at [767, 433] on link "Apply" at bounding box center [766, 433] width 106 height 42
click at [84, 88] on button "Apply online" at bounding box center [73, 86] width 76 height 37
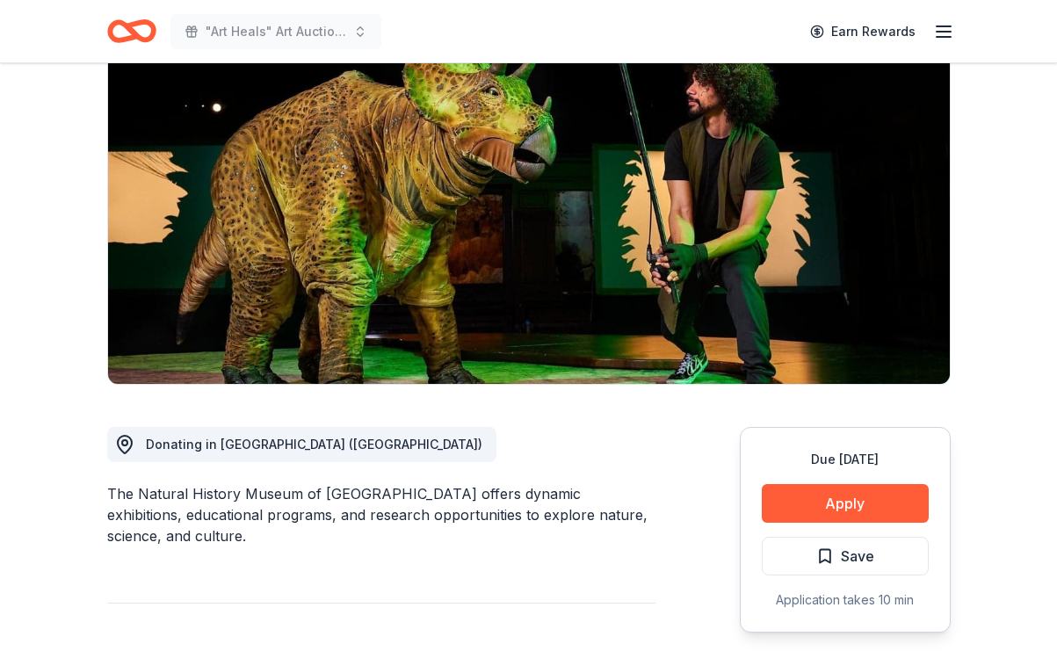
scroll to position [321, 0]
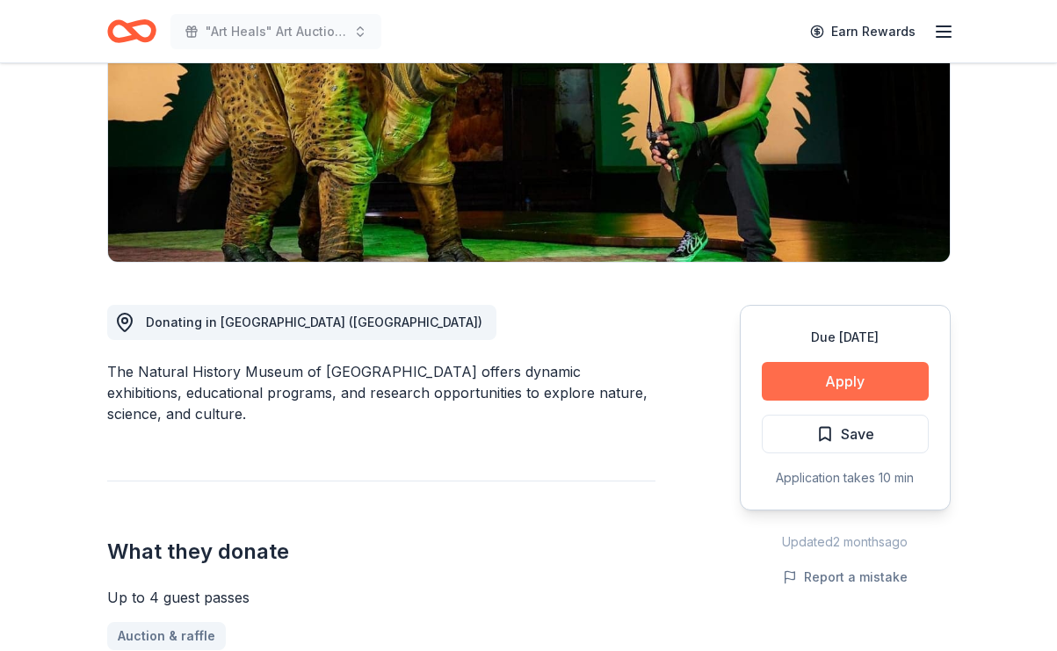
click at [837, 362] on button "Apply" at bounding box center [845, 381] width 167 height 39
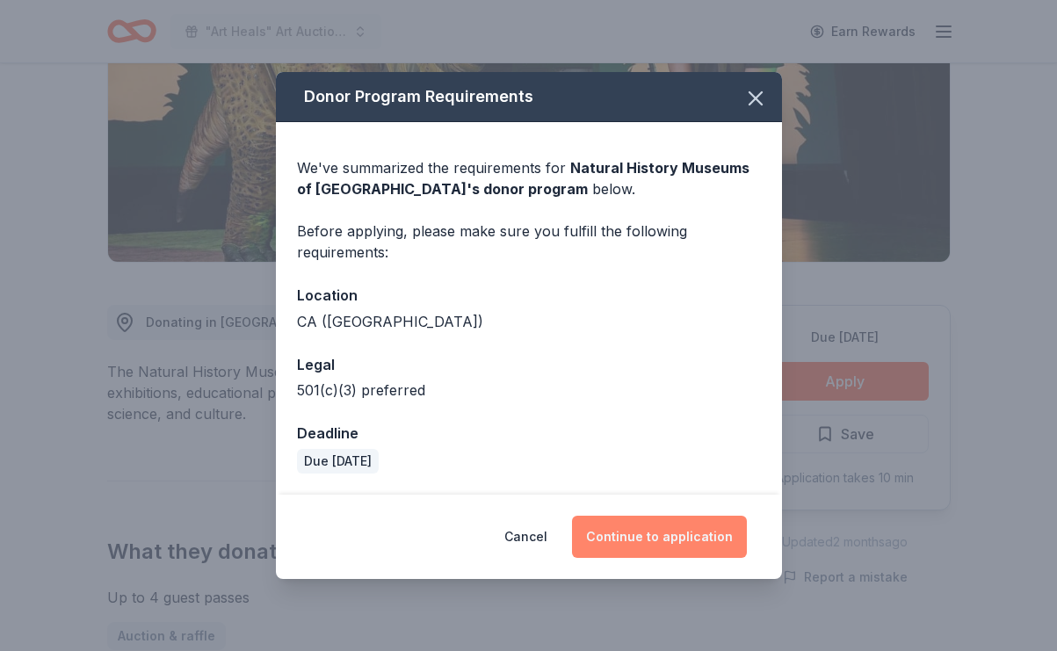
click at [654, 531] on button "Continue to application" at bounding box center [659, 537] width 175 height 42
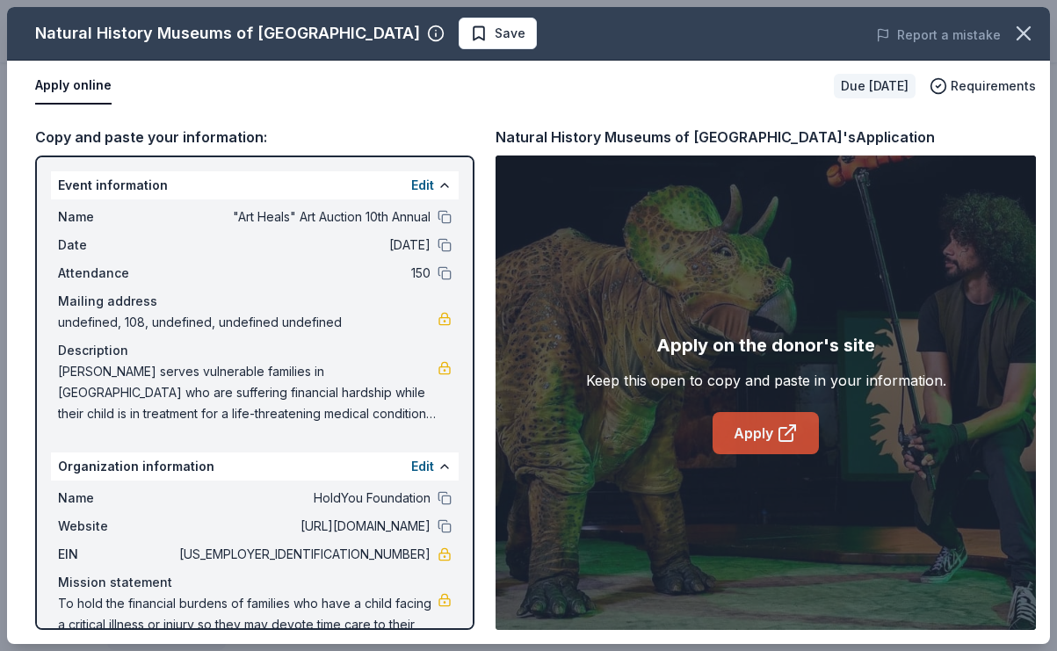
click at [751, 432] on link "Apply" at bounding box center [766, 433] width 106 height 42
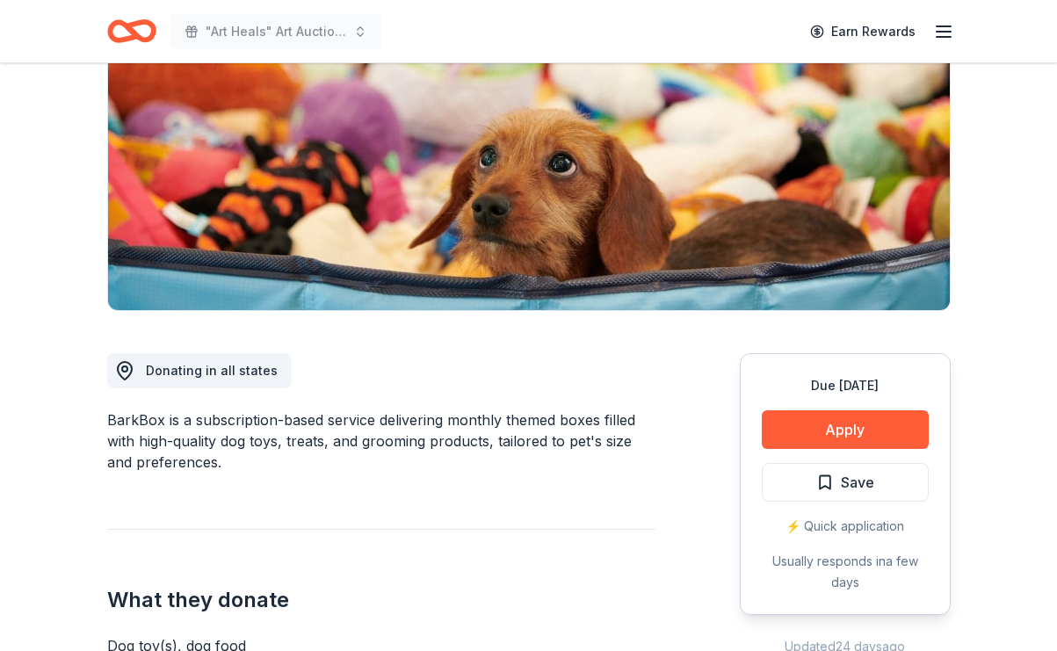
scroll to position [228, 0]
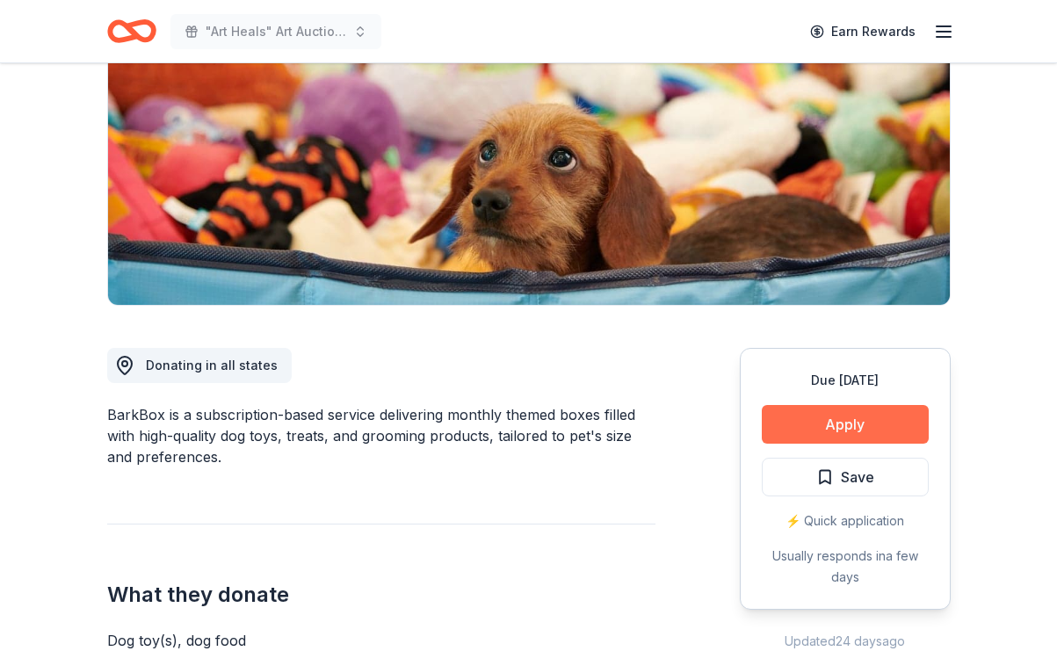
click at [821, 419] on button "Apply" at bounding box center [845, 424] width 167 height 39
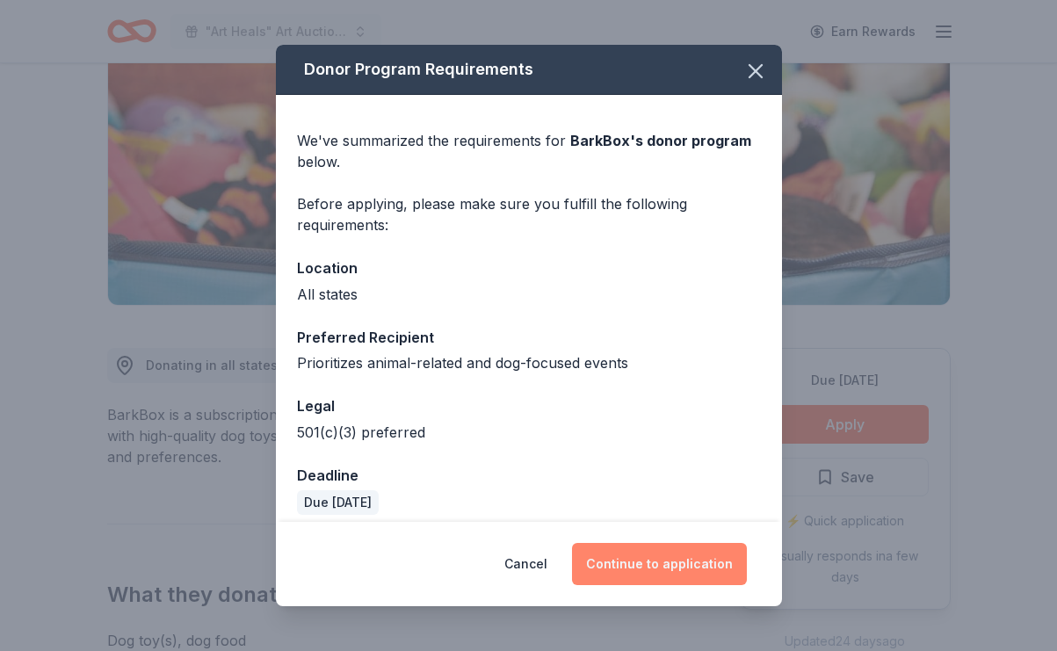
click at [624, 569] on button "Continue to application" at bounding box center [659, 564] width 175 height 42
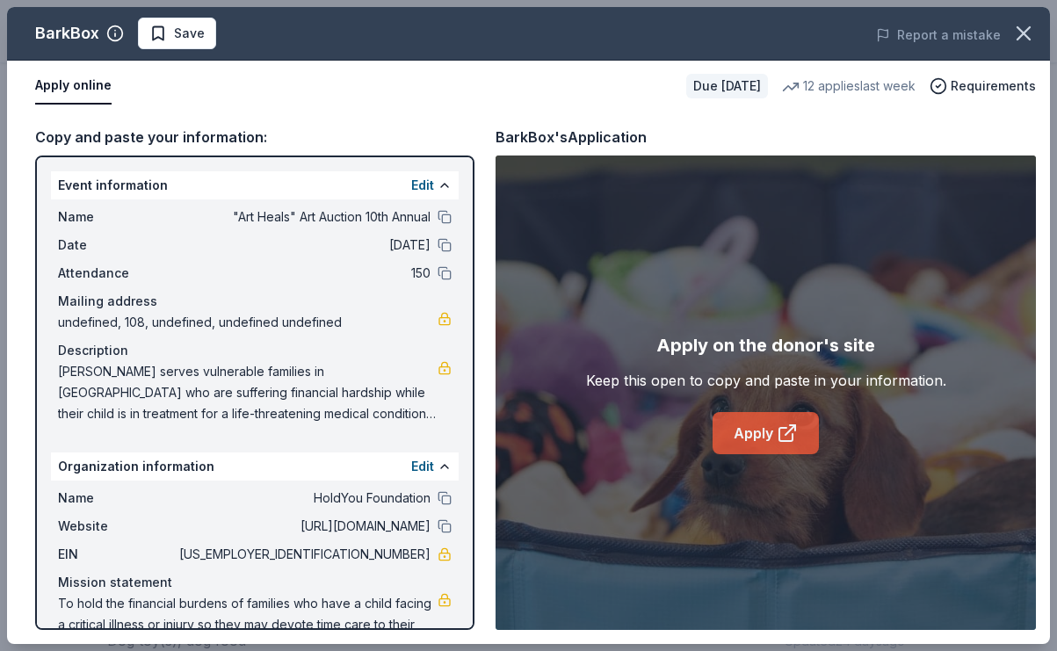
click at [739, 433] on link "Apply" at bounding box center [766, 433] width 106 height 42
